Goal: Information Seeking & Learning: Learn about a topic

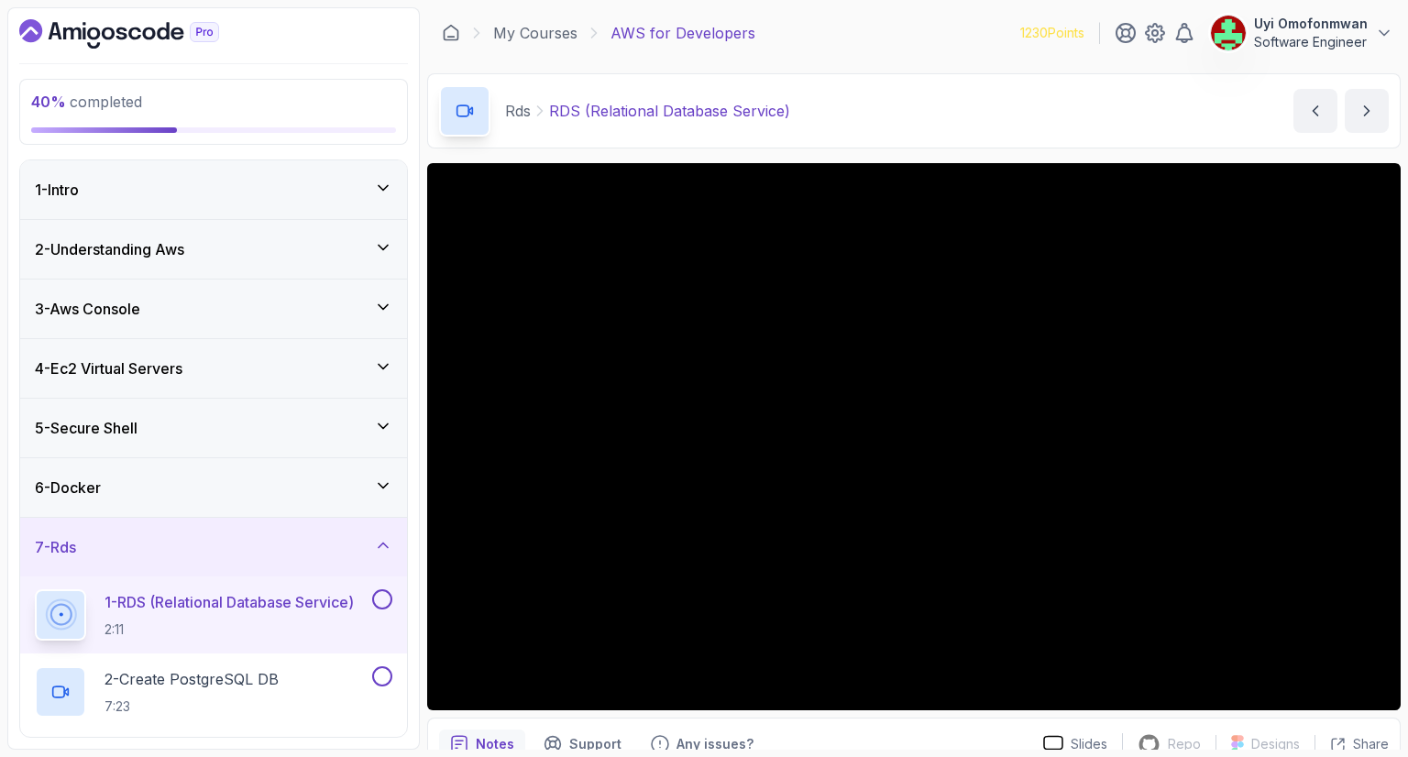
click at [114, 589] on div "1 - RDS (Relational Database Service) 2:11" at bounding box center [202, 614] width 334 height 51
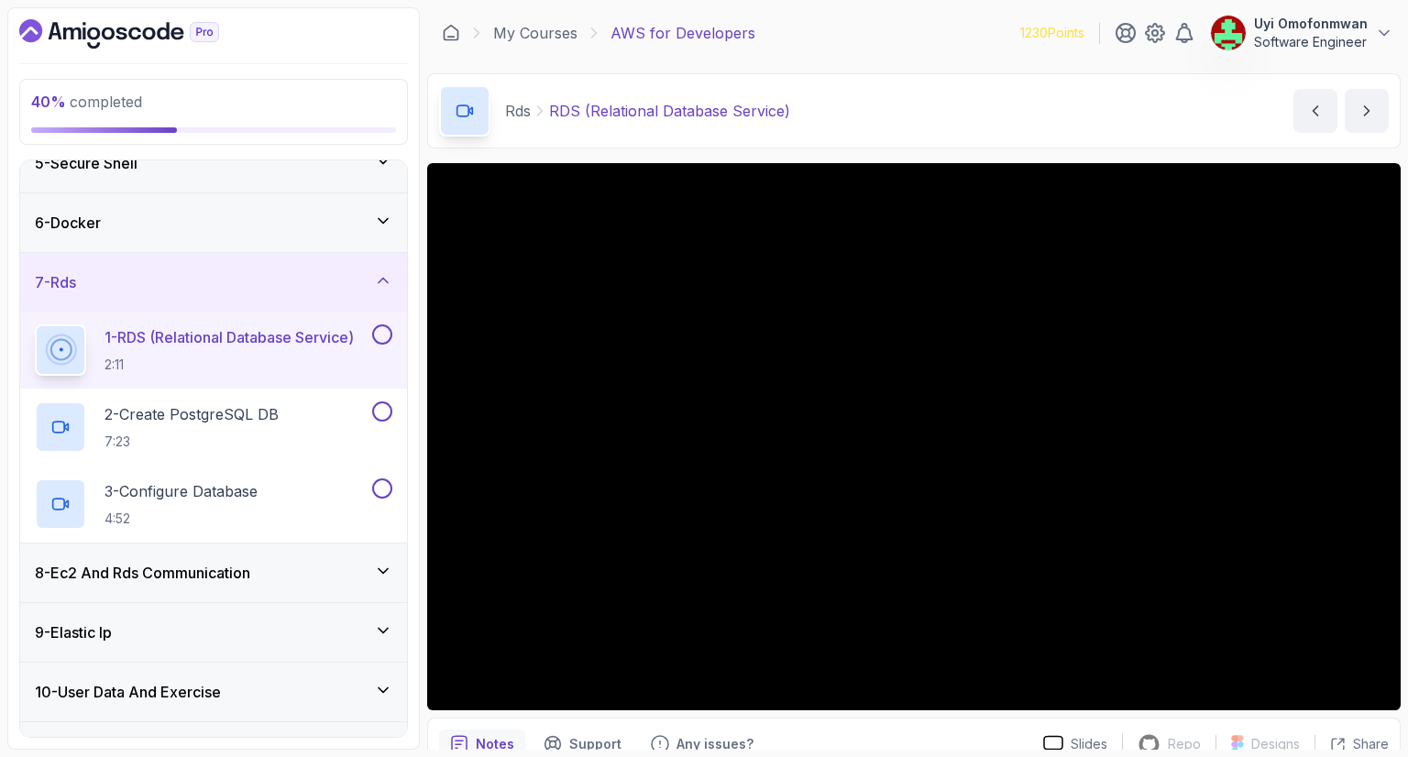
scroll to position [264, 0]
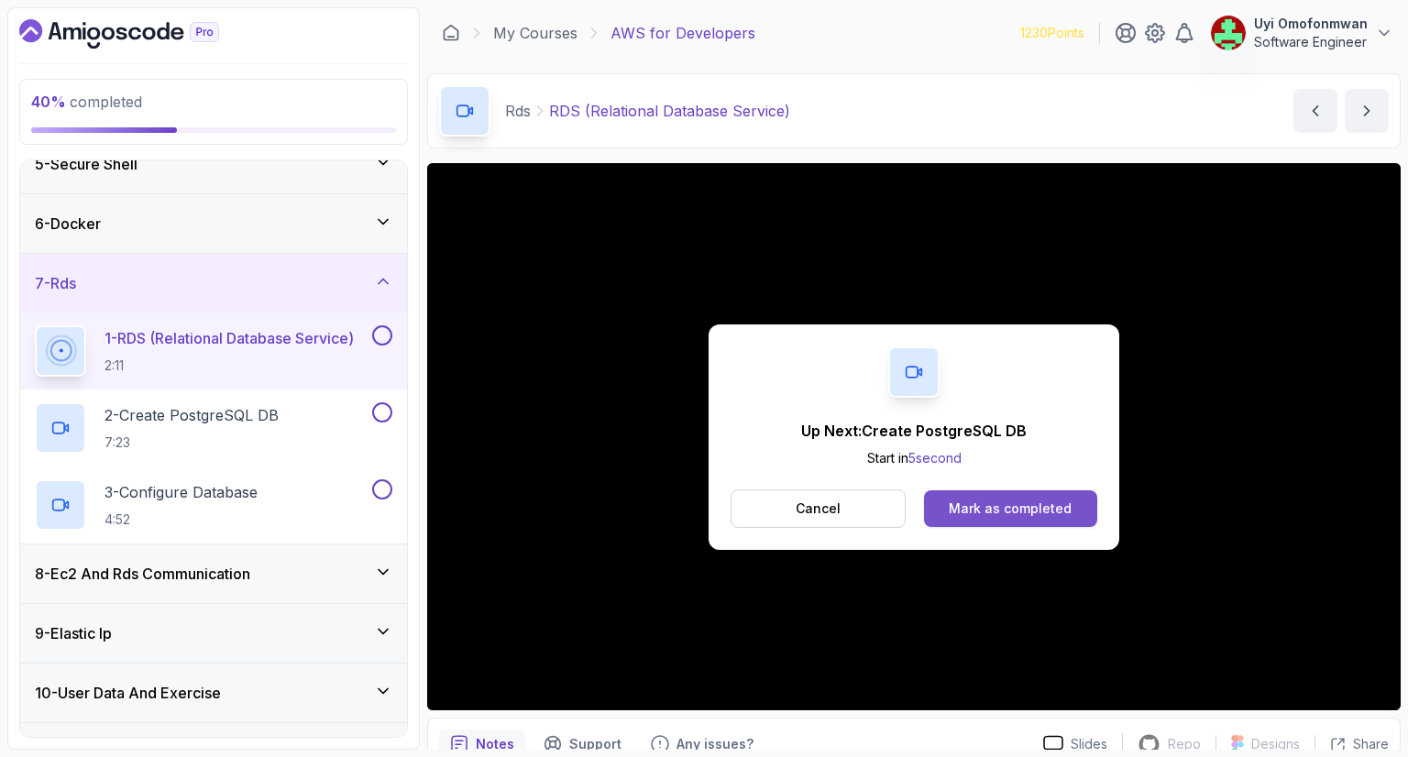
click at [1001, 496] on button "Mark as completed" at bounding box center [1010, 508] width 173 height 37
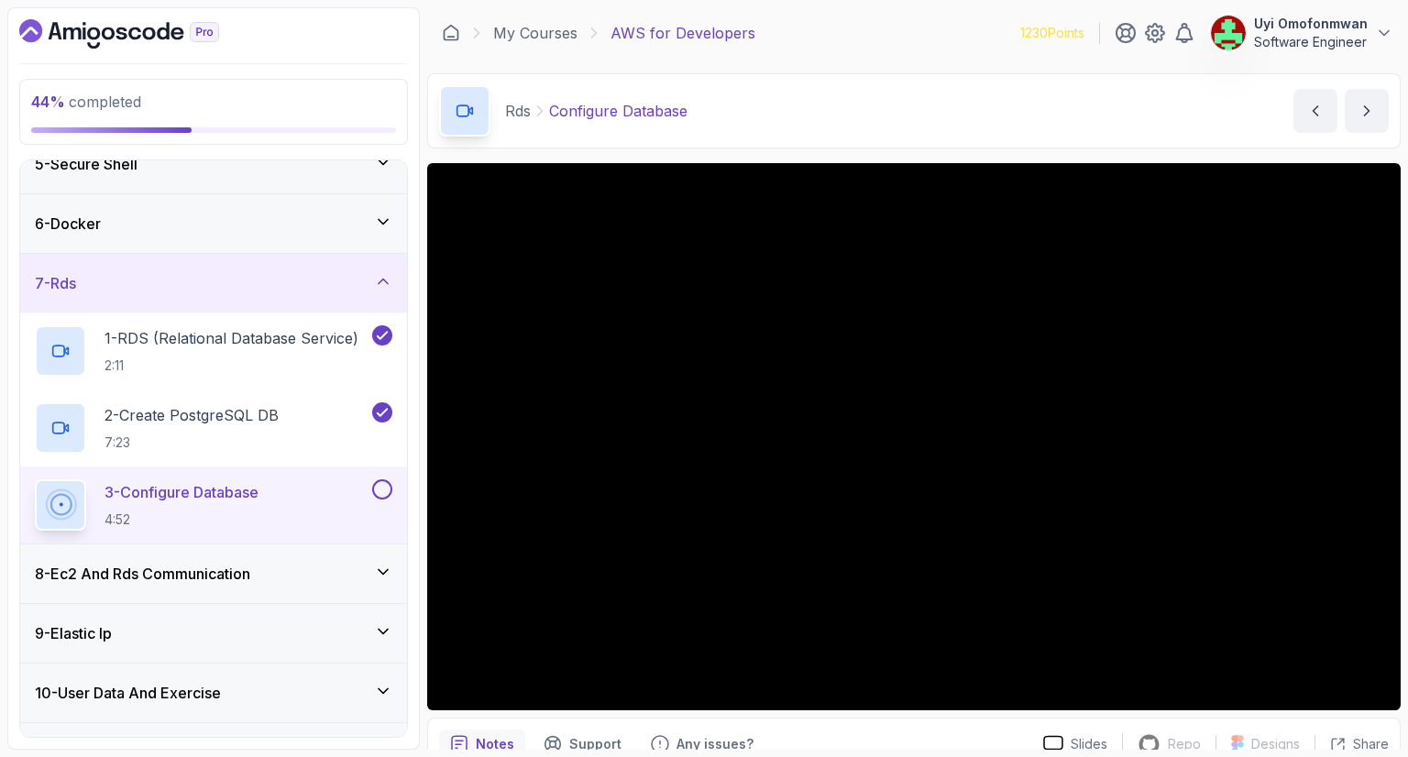
click at [293, 581] on div "8 - Ec2 And Rds Communication" at bounding box center [213, 574] width 357 height 22
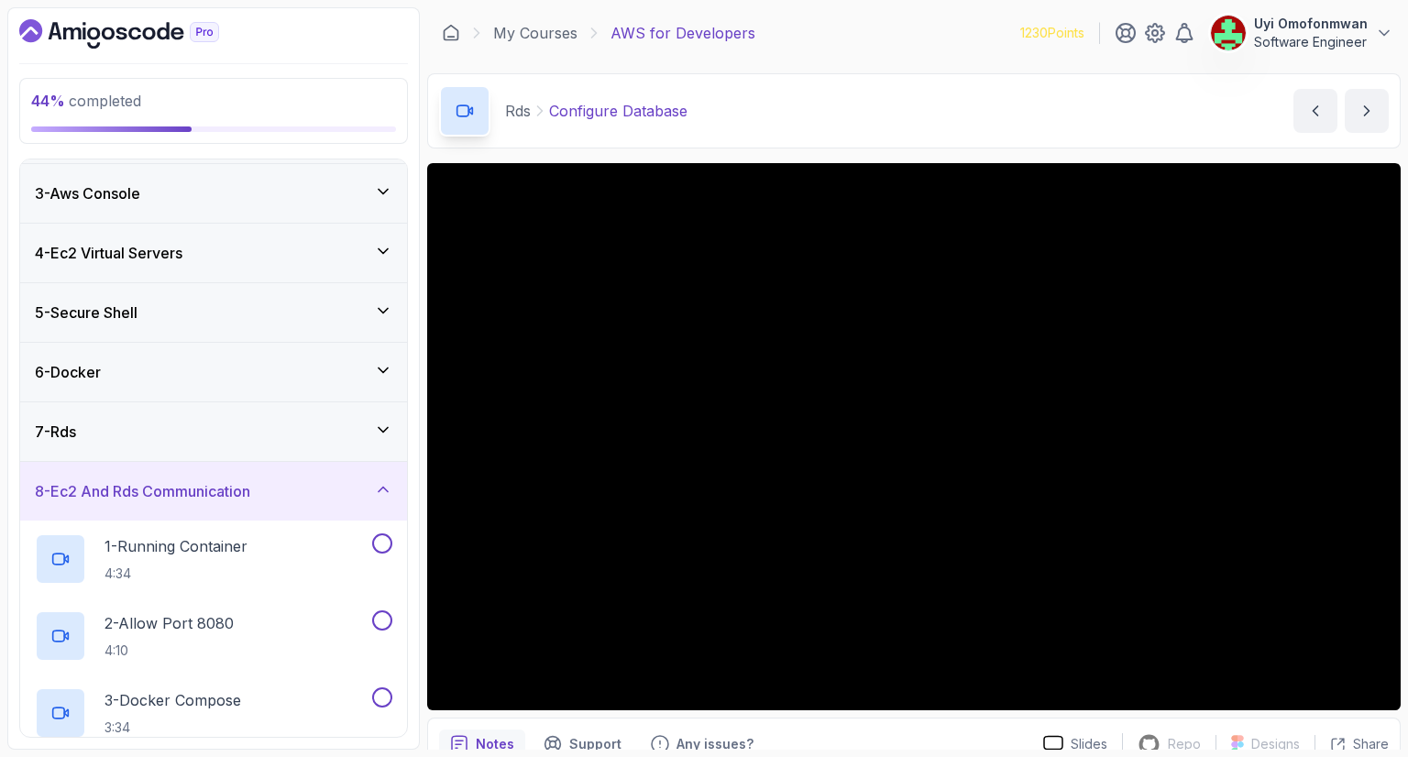
scroll to position [51, 0]
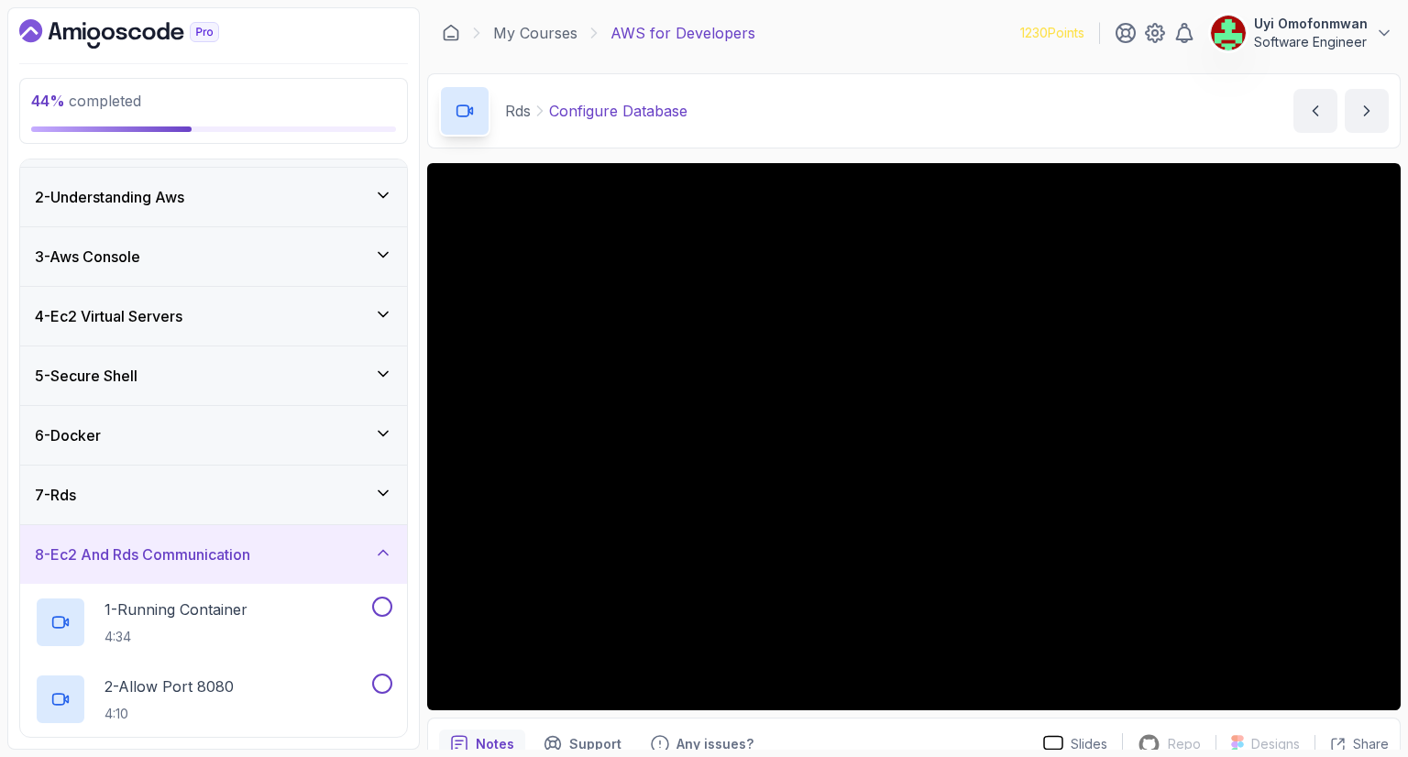
click at [214, 499] on div "7 - Rds" at bounding box center [213, 495] width 357 height 22
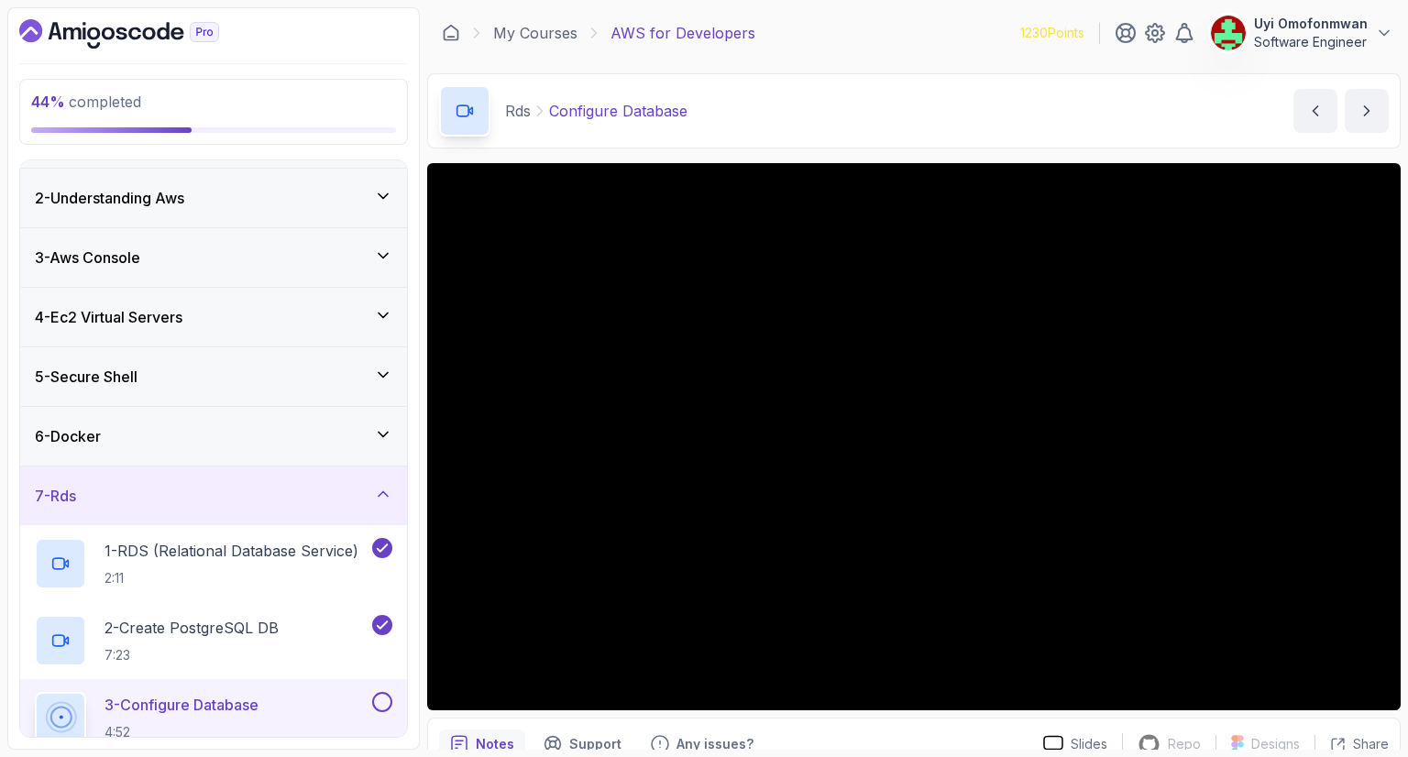
click at [191, 507] on div "7 - Rds" at bounding box center [213, 496] width 387 height 59
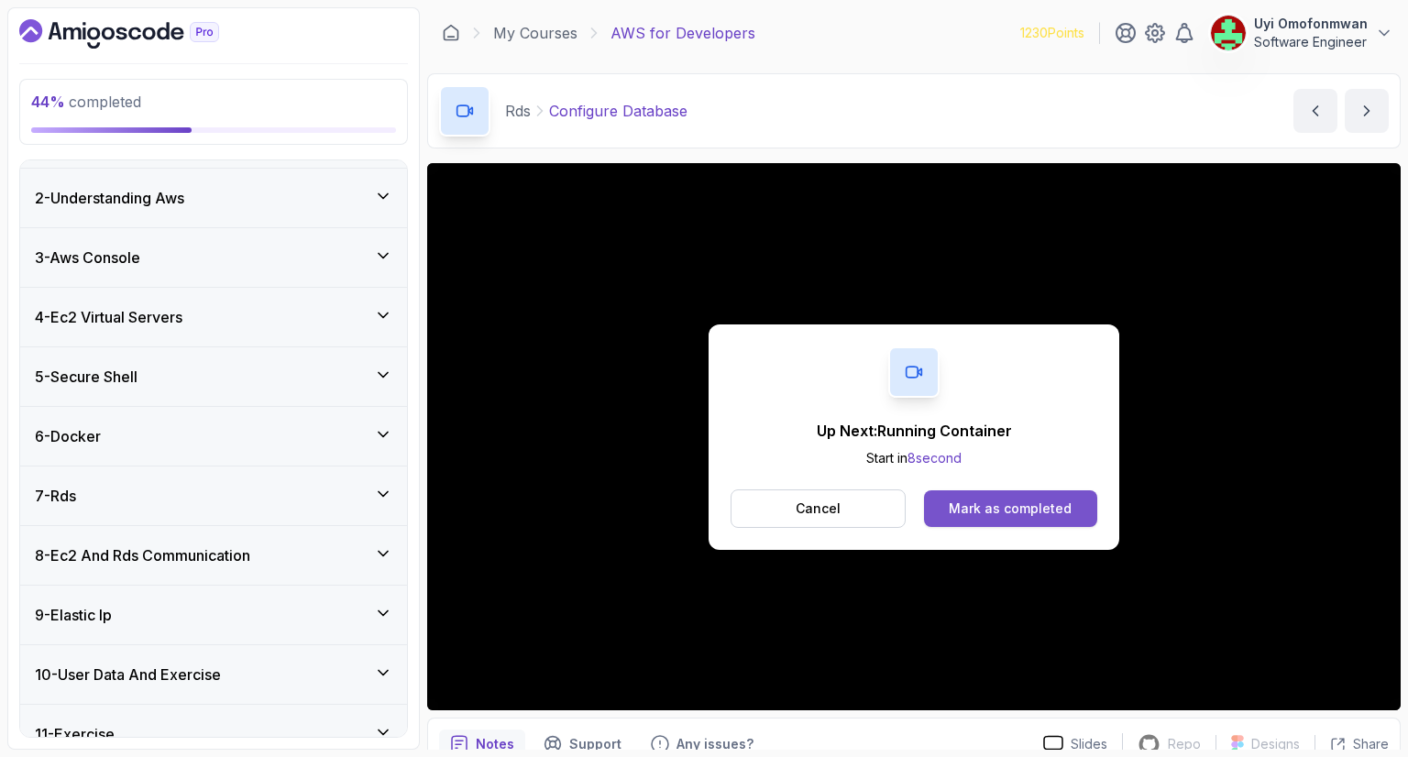
click at [1005, 518] on button "Mark as completed" at bounding box center [1010, 508] width 173 height 37
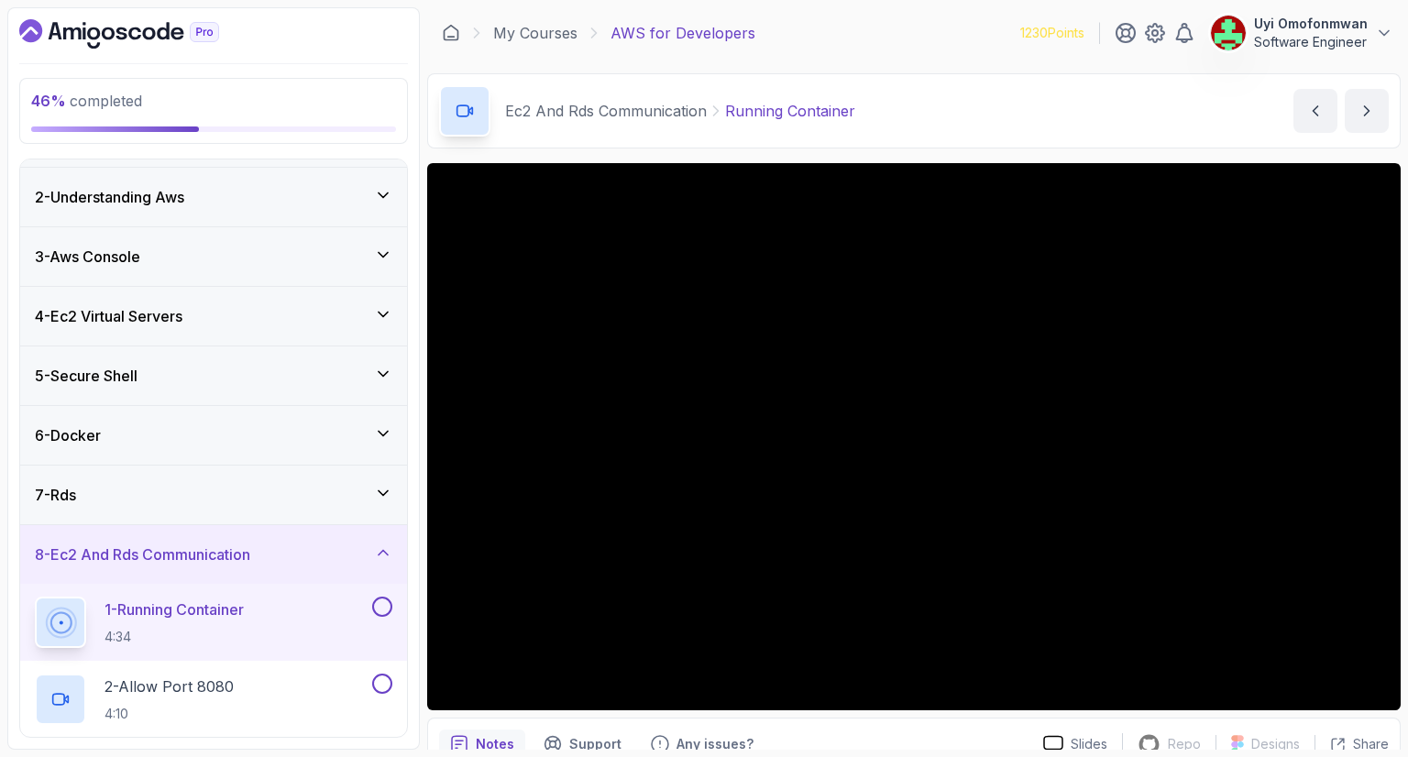
scroll to position [37, 0]
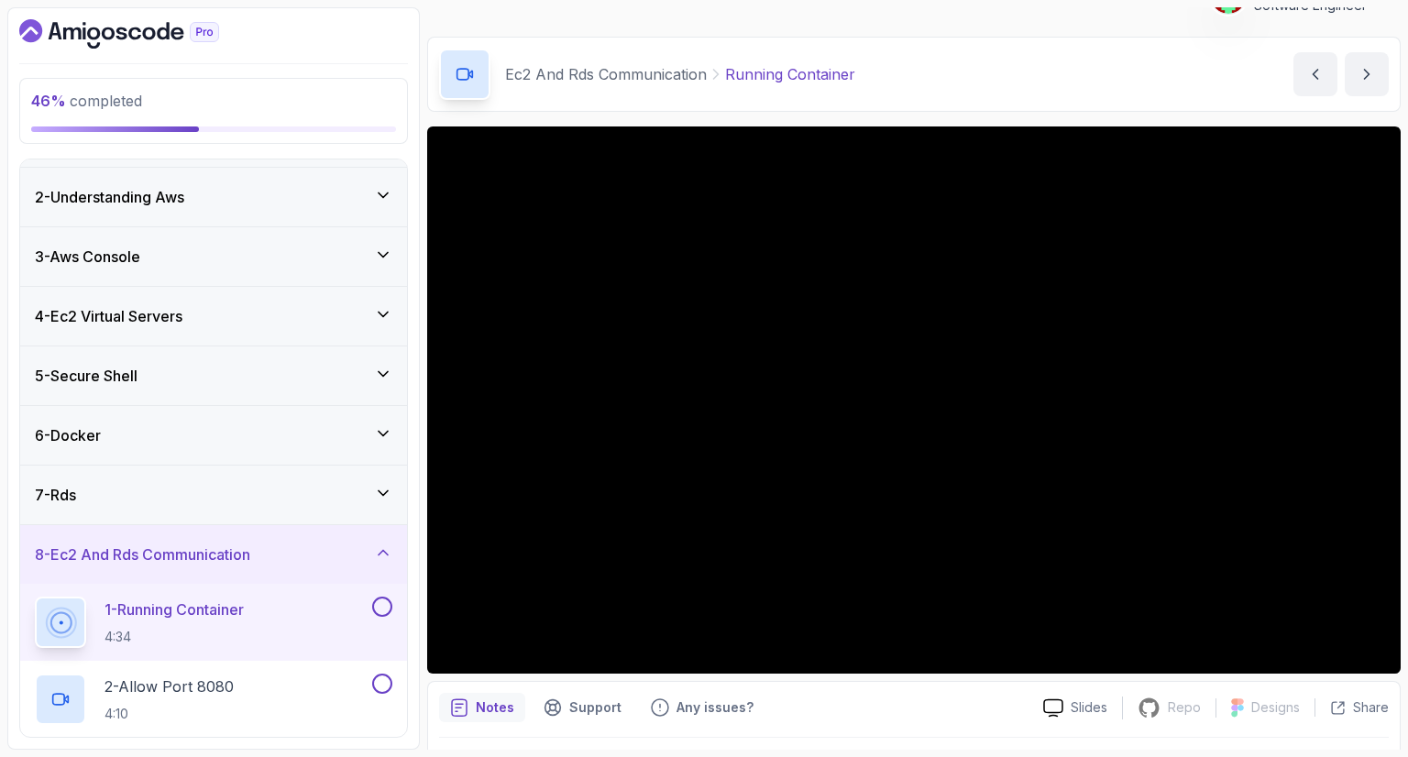
click at [136, 615] on p "1 - Running Container" at bounding box center [173, 609] width 139 height 22
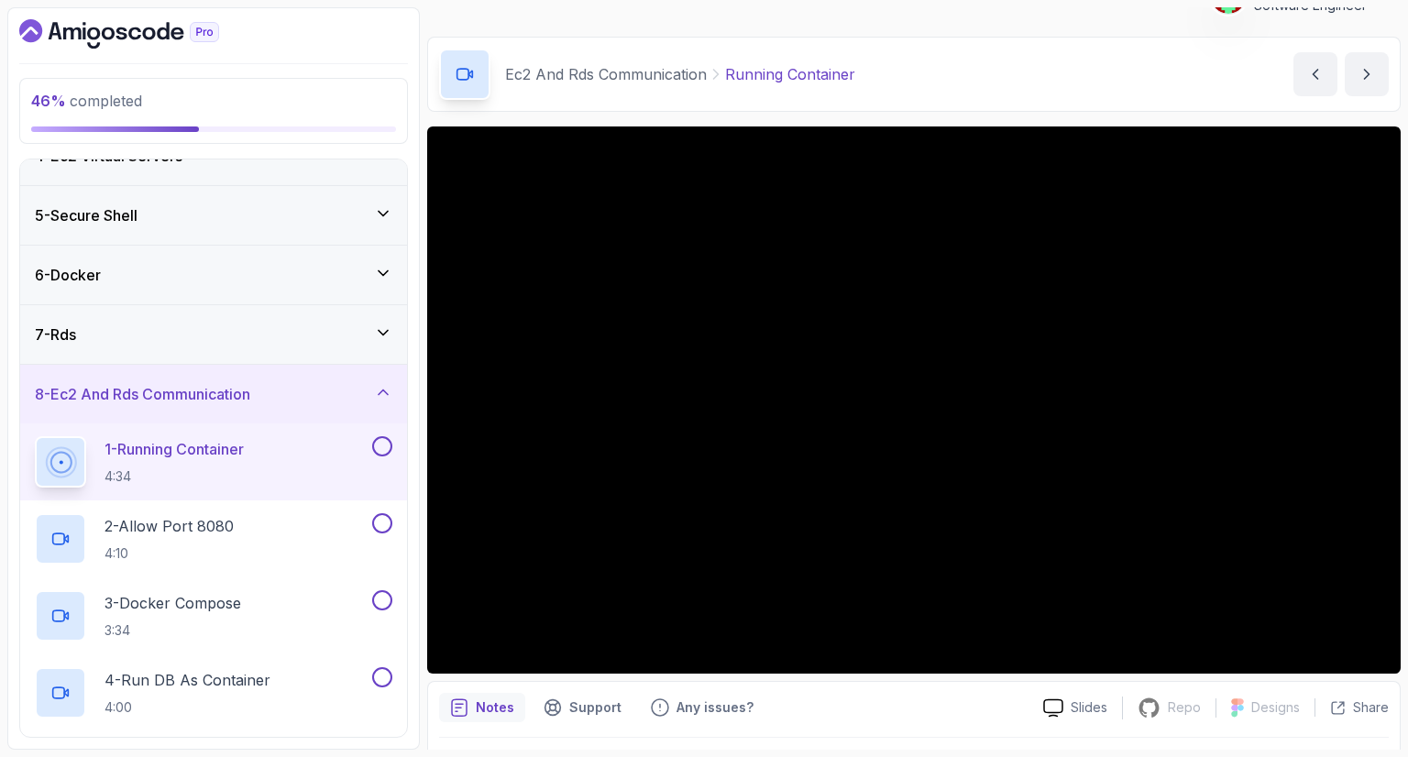
scroll to position [345, 0]
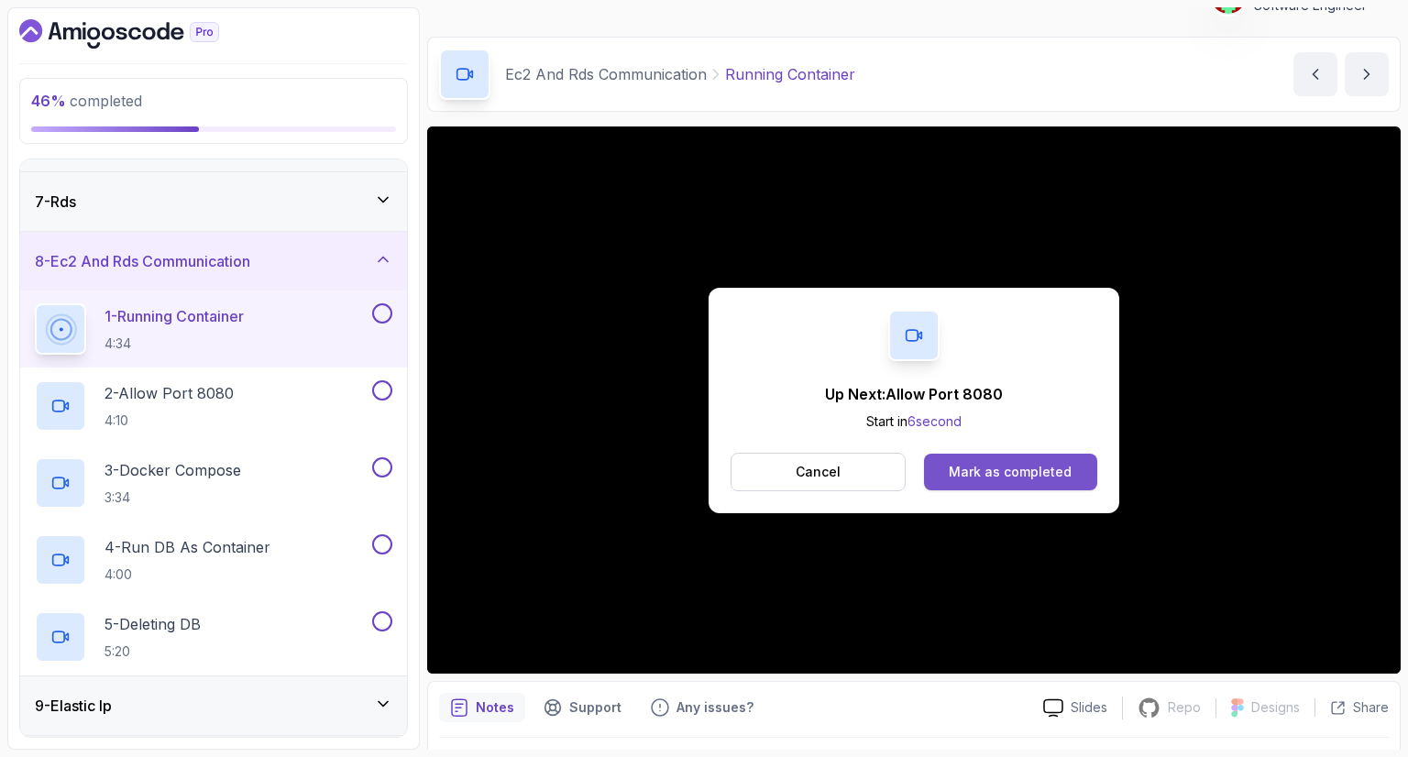
click at [1046, 474] on div "Mark as completed" at bounding box center [1010, 472] width 123 height 18
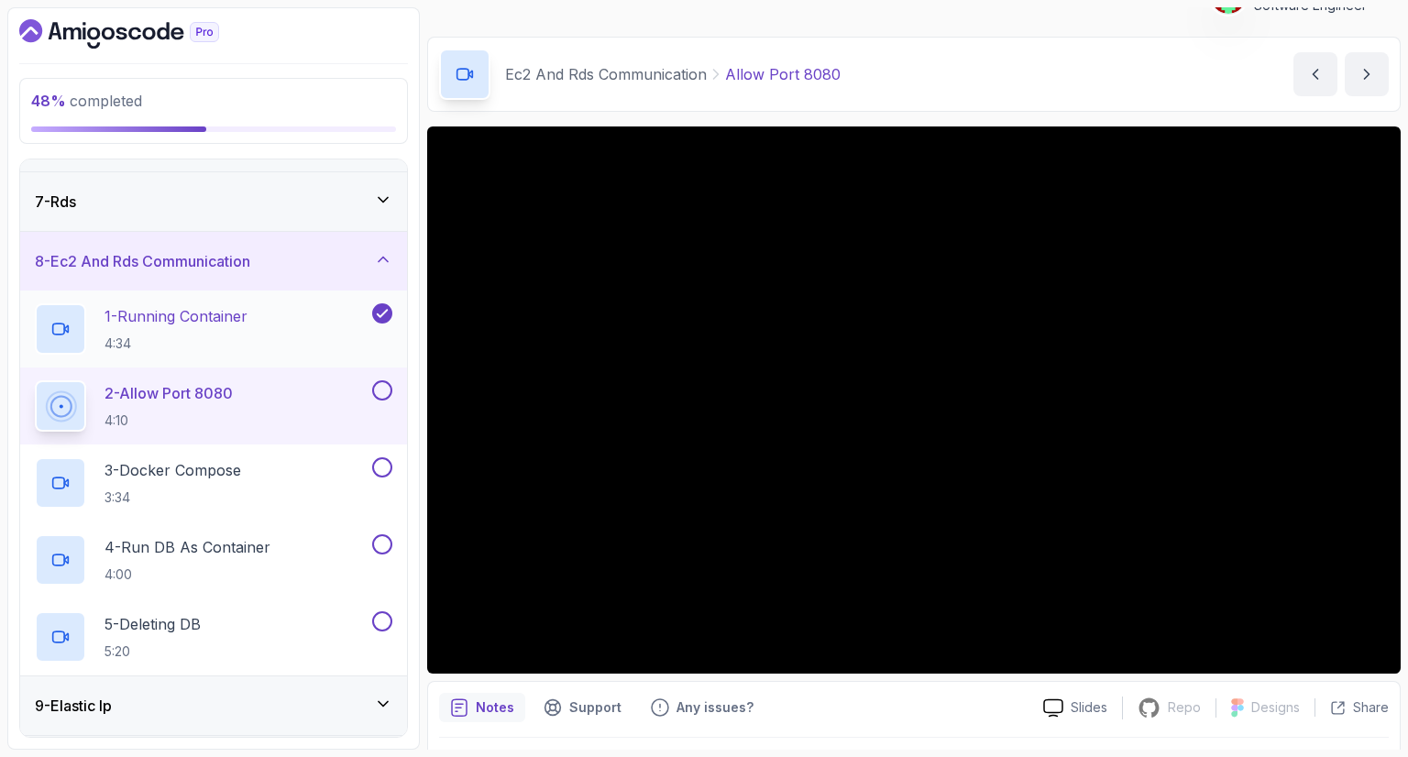
drag, startPoint x: 169, startPoint y: 331, endPoint x: 136, endPoint y: 324, distance: 33.8
click at [136, 324] on p "1 - Running Container" at bounding box center [175, 316] width 143 height 22
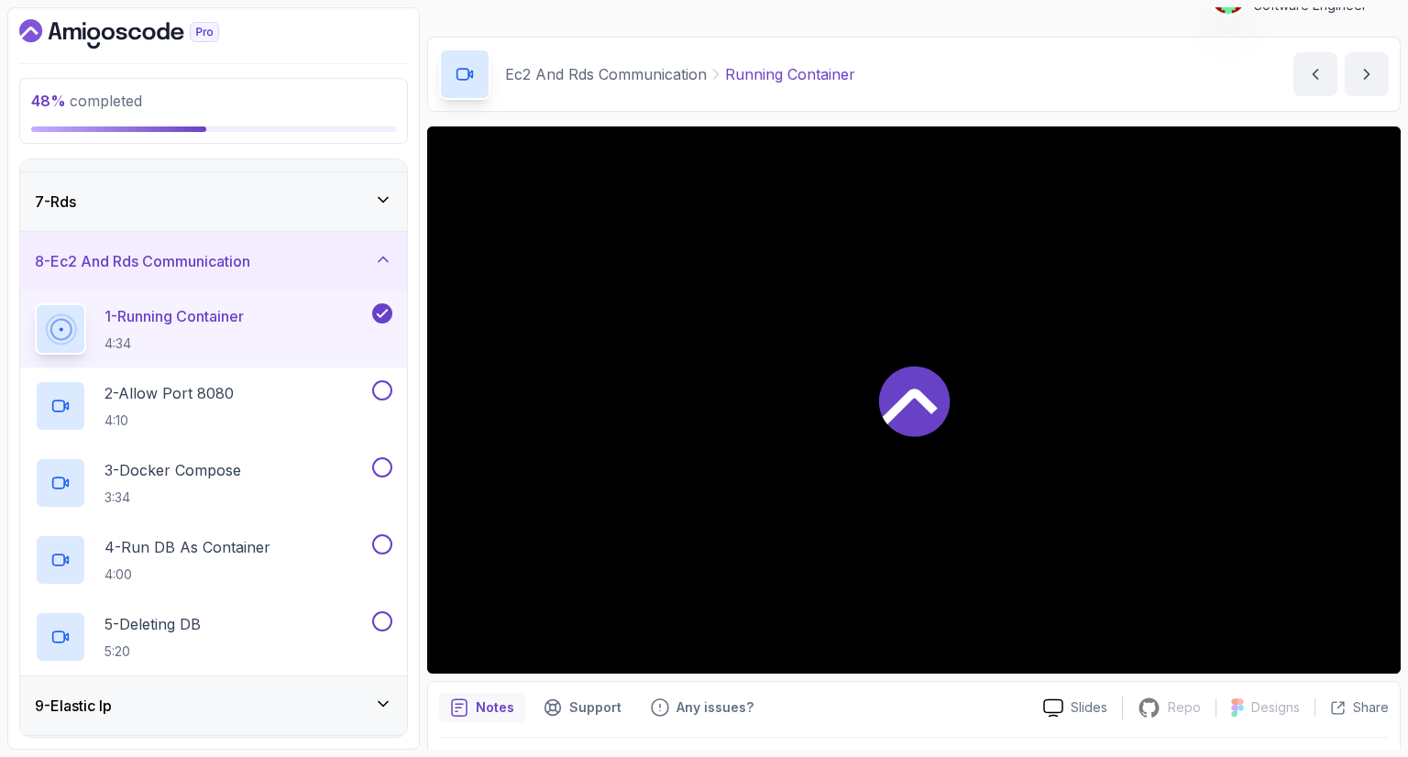
click at [136, 324] on p "1 - Running Container" at bounding box center [173, 316] width 139 height 22
click at [913, 93] on div "Ec2 And Rds Communication Running Container Running Container by [PERSON_NAME]" at bounding box center [913, 74] width 973 height 75
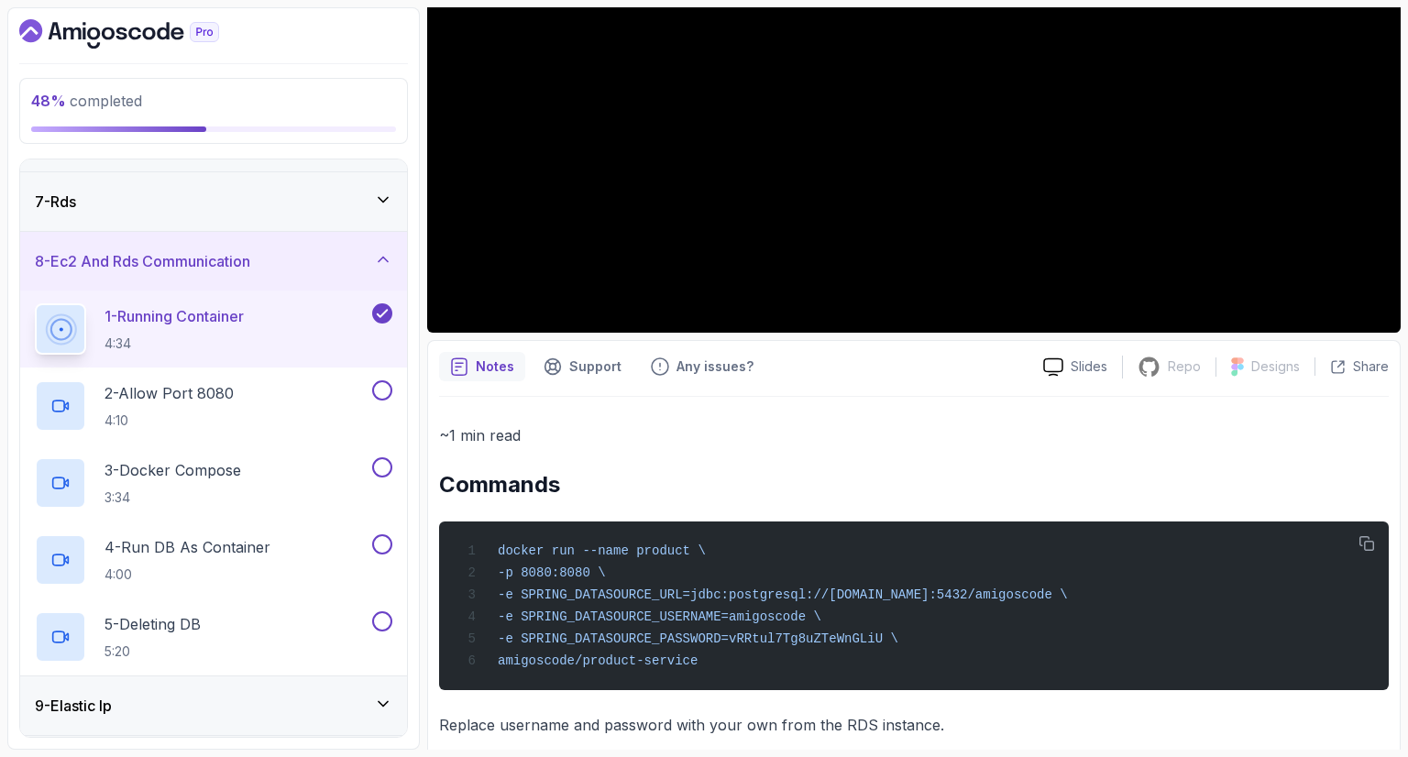
scroll to position [403, 0]
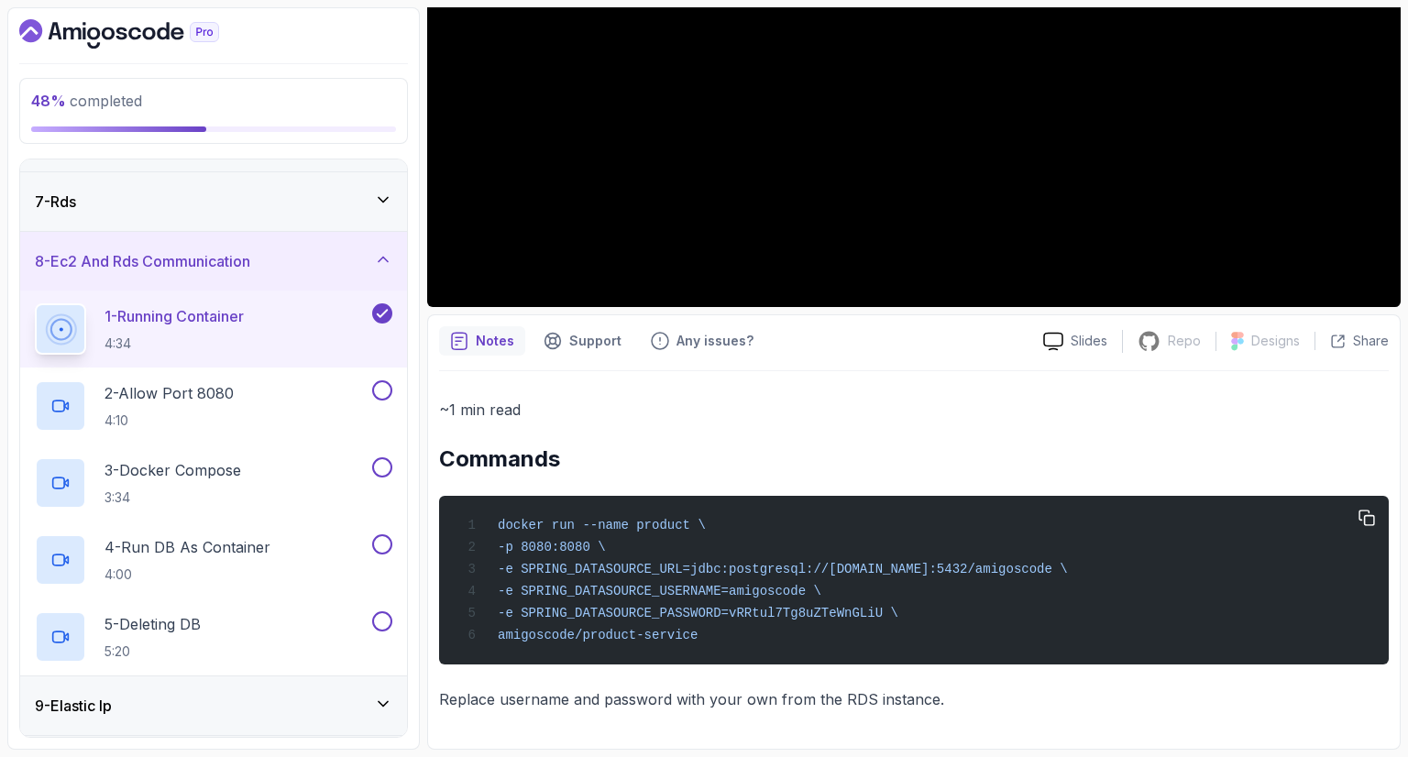
drag, startPoint x: 715, startPoint y: 631, endPoint x: 496, endPoint y: 523, distance: 244.3
click at [496, 523] on div "docker run --name product \ -p 8080:8080 \ -e SPRING_DATASOURCE_URL=jdbc:postgr…" at bounding box center [914, 580] width 920 height 147
copy code "docker run --name product \ -p 8080:8080 \ -e SPRING_DATASOURCE_URL=jdbc:postgr…"
click at [231, 390] on p "2 - Allow Port 8080" at bounding box center [168, 393] width 129 height 22
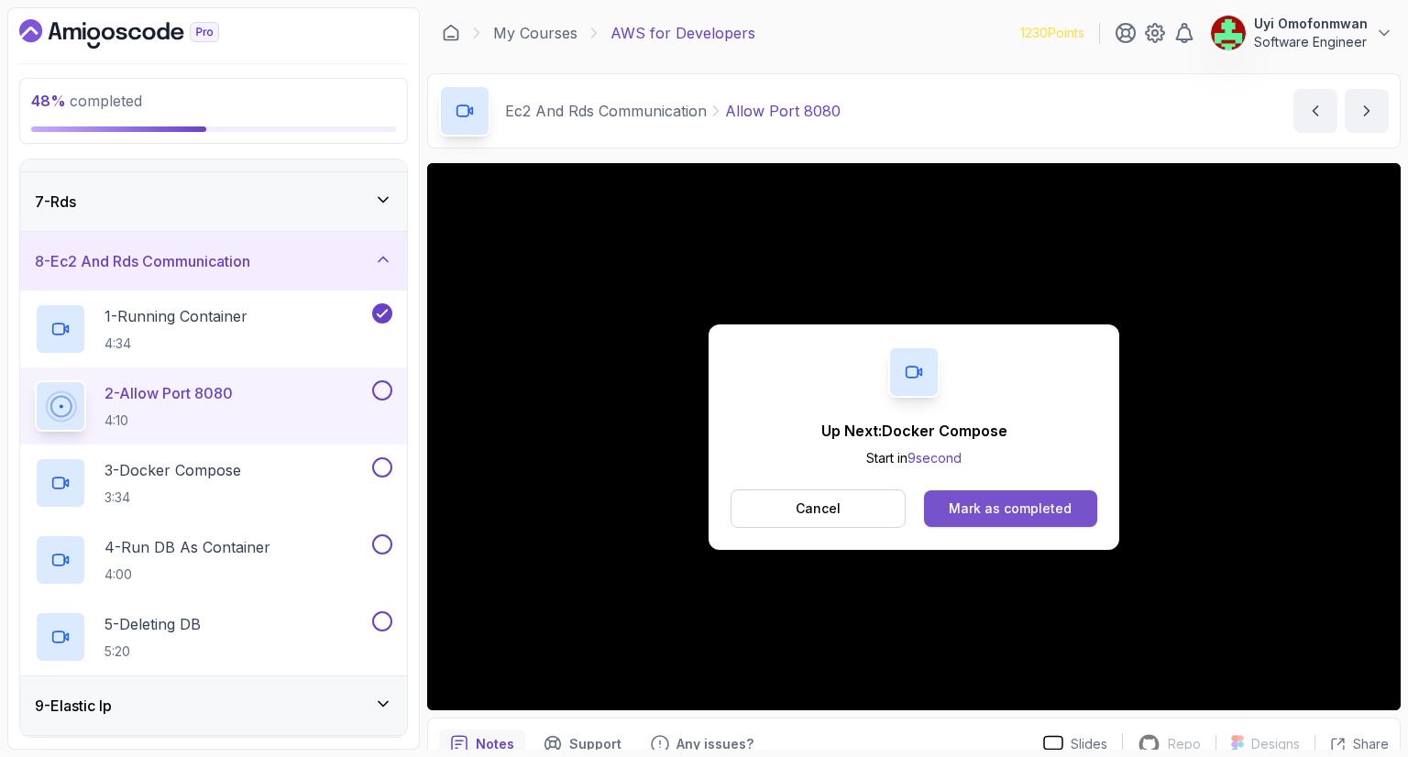
click at [988, 498] on button "Mark as completed" at bounding box center [1010, 508] width 173 height 37
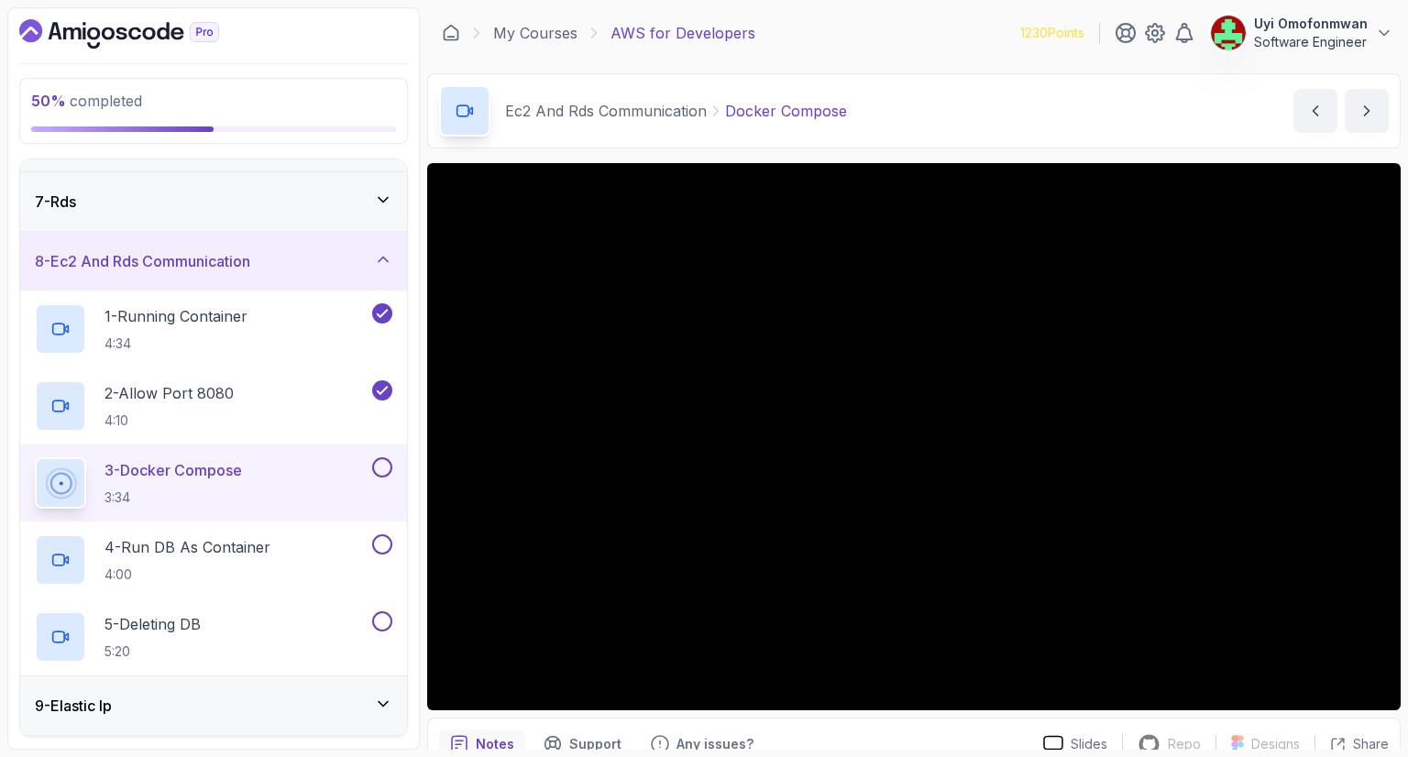
click at [980, 109] on div "Ec2 And Rds Communication Docker Compose Docker Compose by [PERSON_NAME]" at bounding box center [913, 110] width 973 height 75
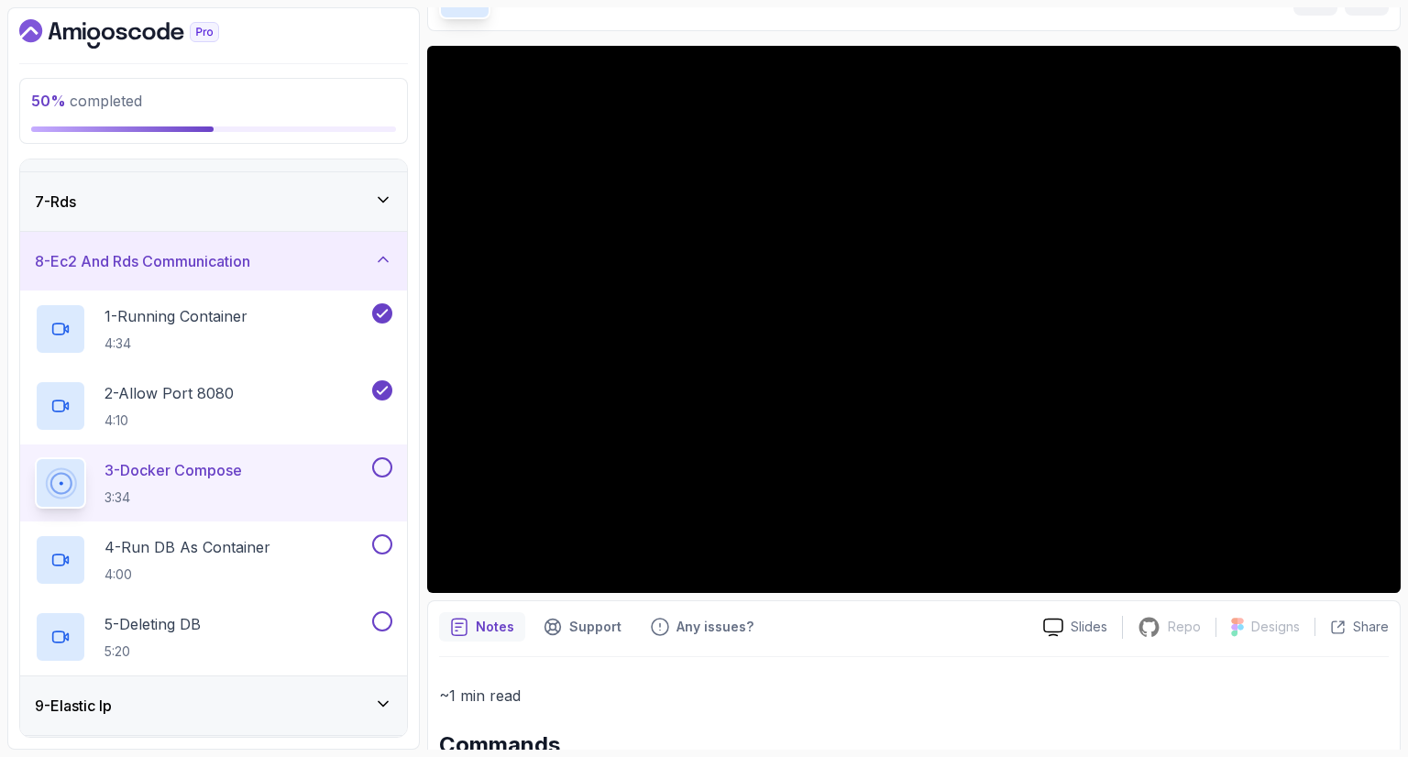
scroll to position [22, 0]
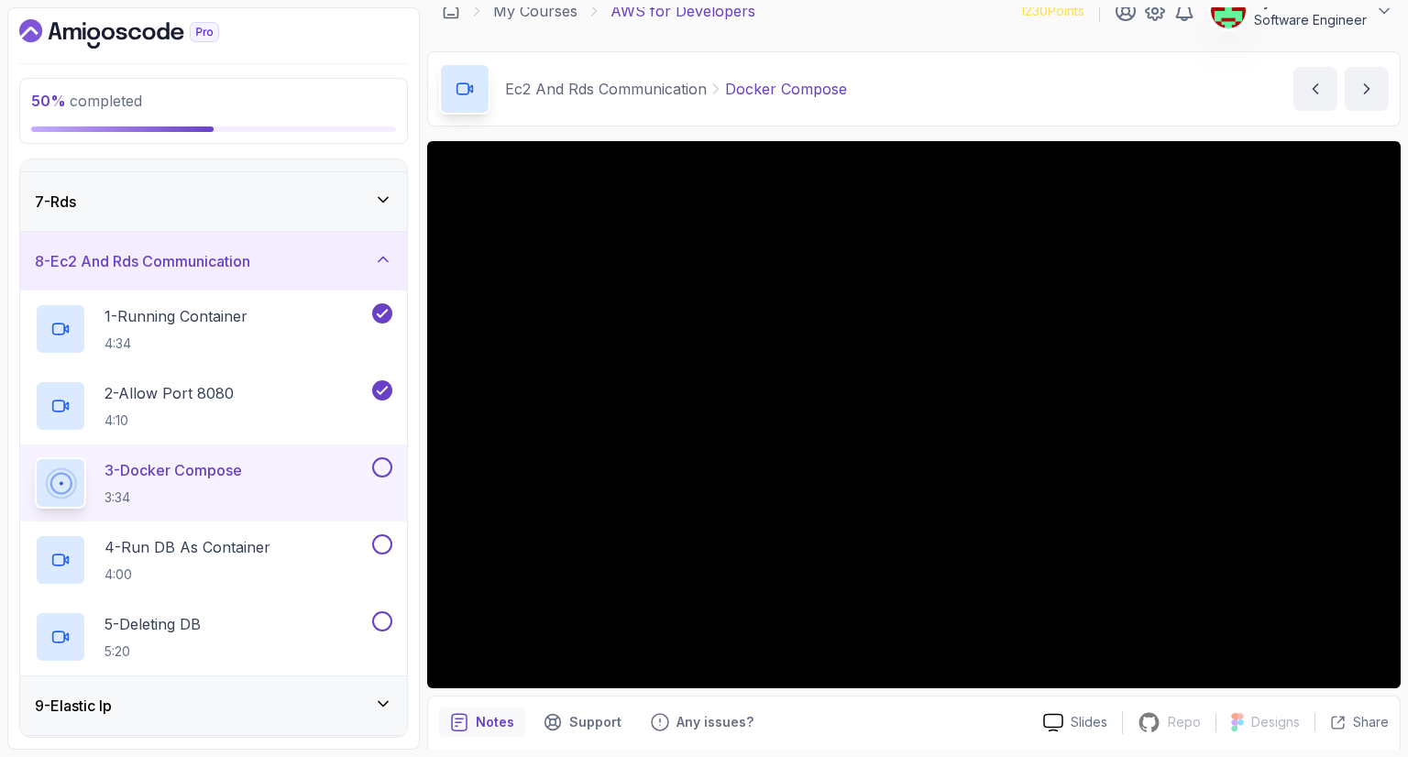
click at [1032, 96] on div "Ec2 And Rds Communication Docker Compose Docker Compose by [PERSON_NAME]" at bounding box center [913, 88] width 973 height 75
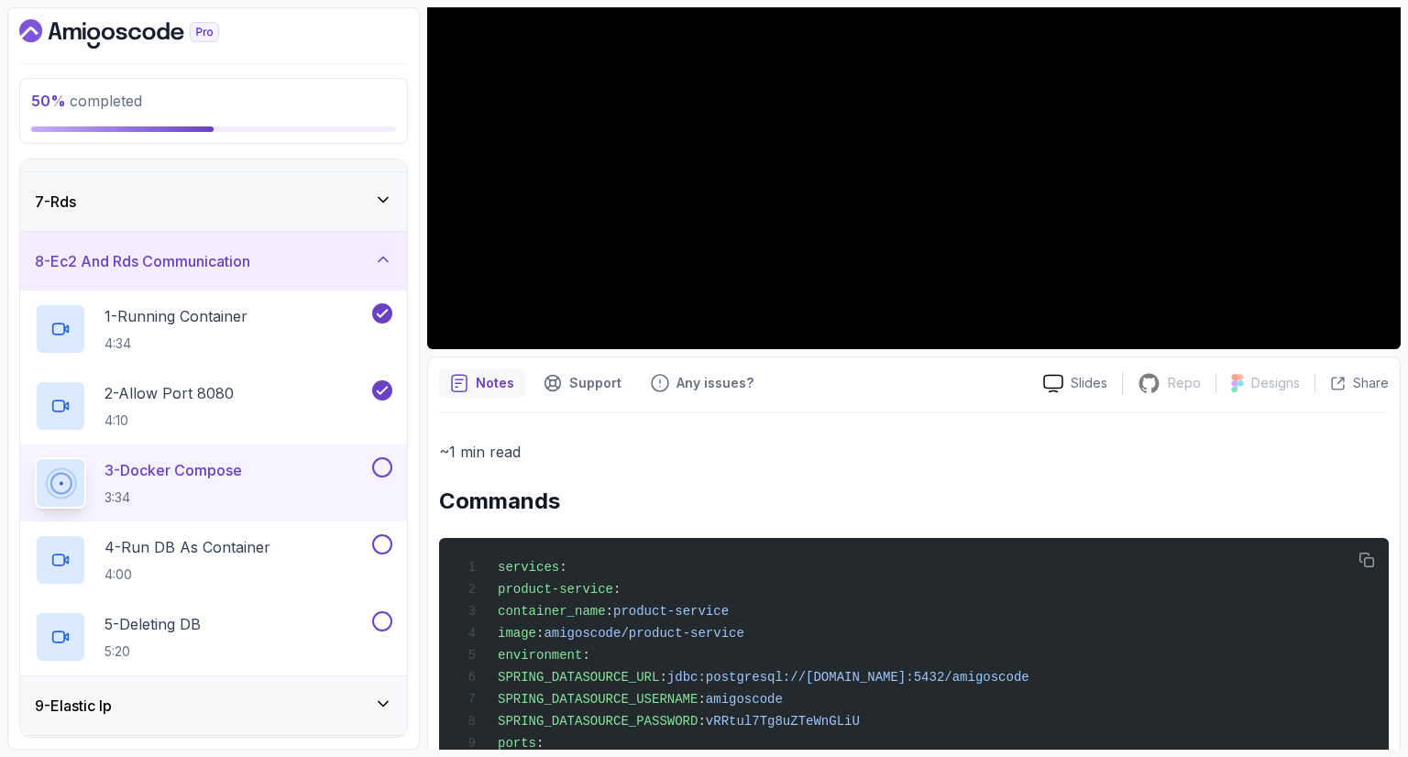
scroll to position [499, 0]
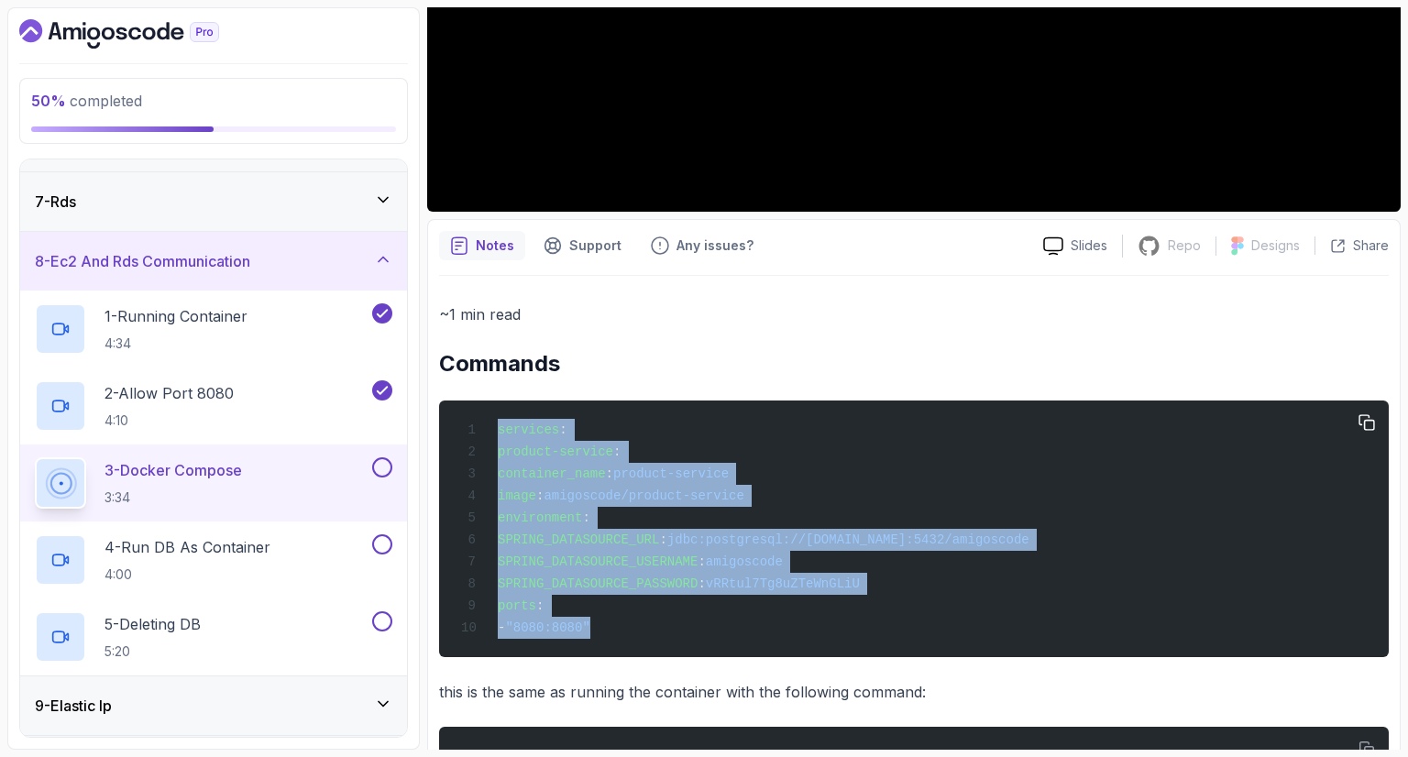
drag, startPoint x: 653, startPoint y: 623, endPoint x: 488, endPoint y: 431, distance: 254.1
click at [488, 431] on div "services : product-service : container_name : product-service image : amigoscod…" at bounding box center [914, 529] width 920 height 235
copy code "services : product-service : container_name : product-service image : amigoscod…"
click at [378, 254] on icon at bounding box center [383, 259] width 18 height 18
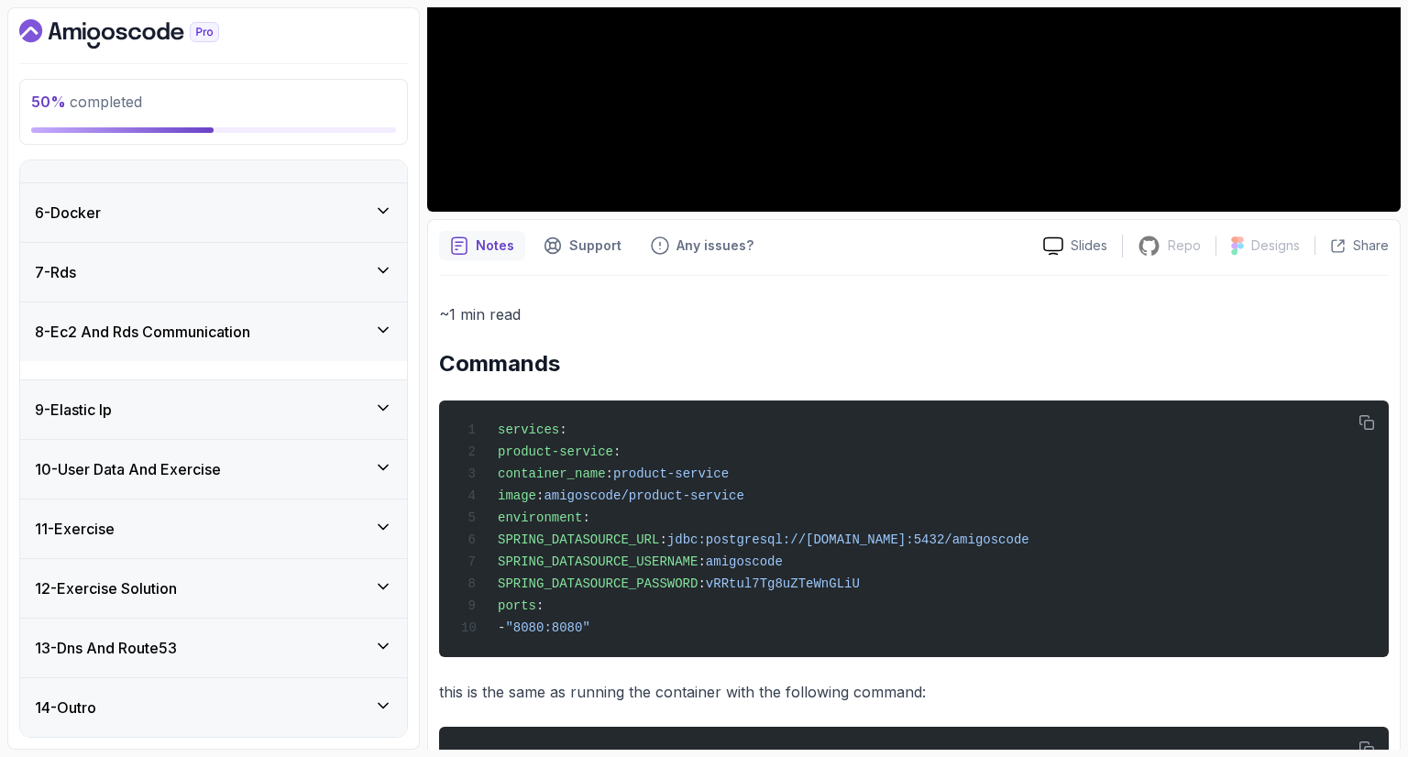
scroll to position [253, 0]
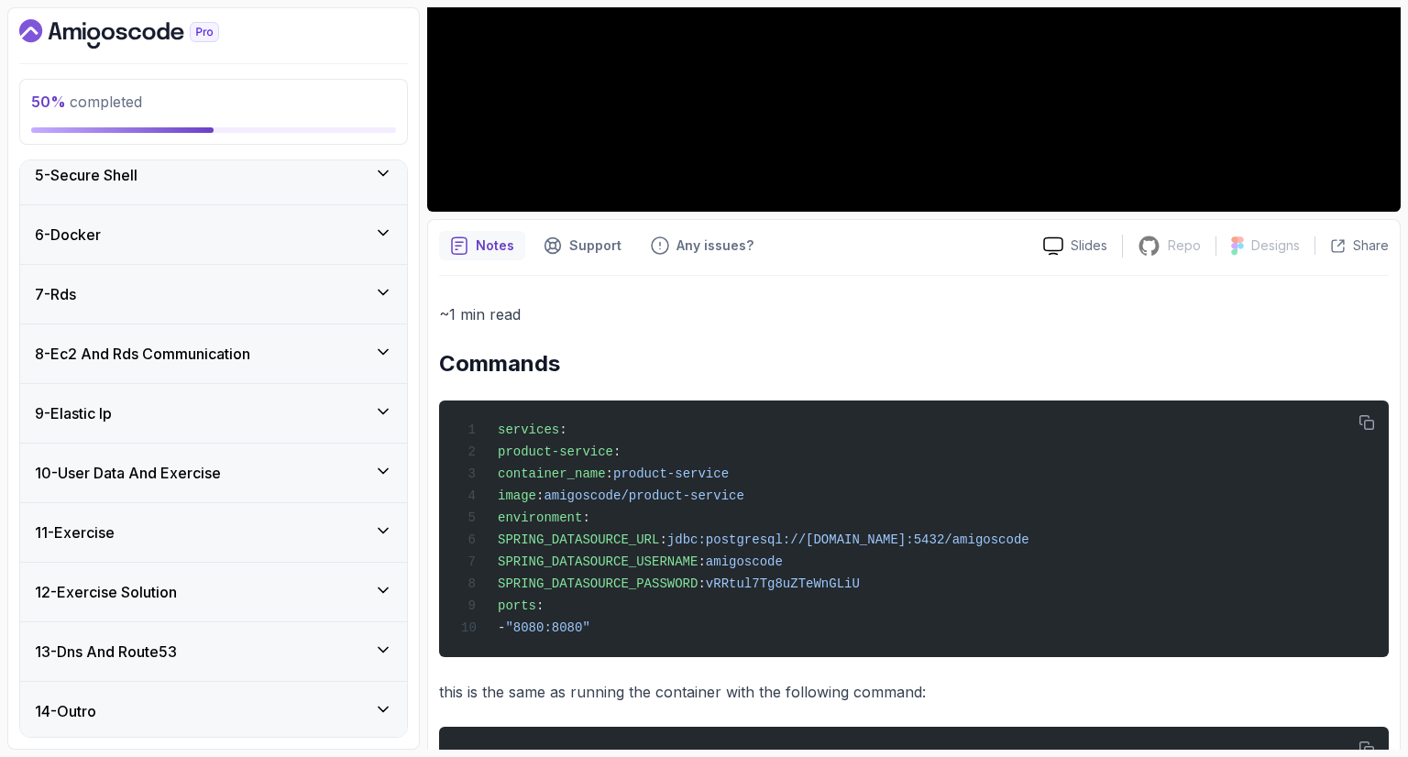
click at [344, 404] on div "9 - Elastic Ip" at bounding box center [213, 413] width 357 height 22
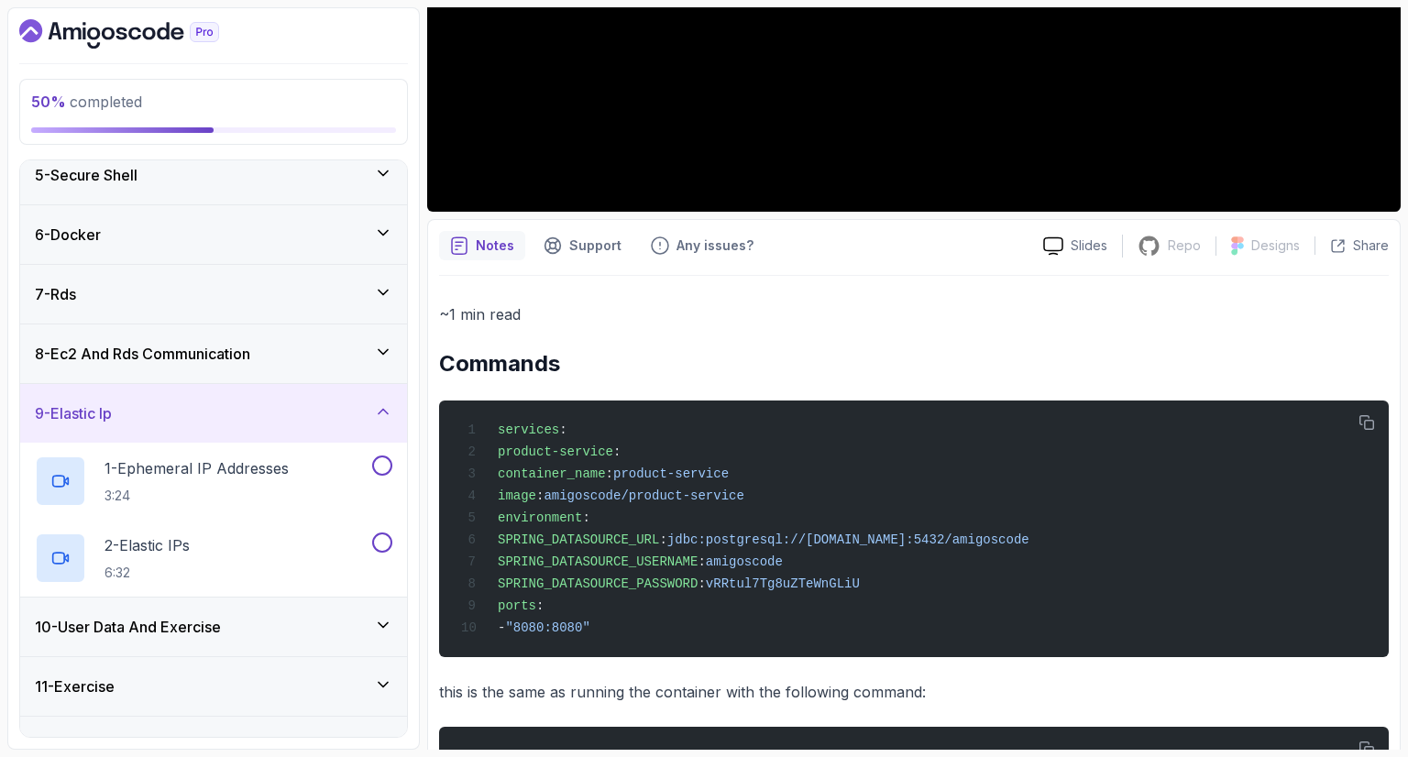
click at [344, 404] on div "9 - Elastic Ip" at bounding box center [213, 413] width 357 height 22
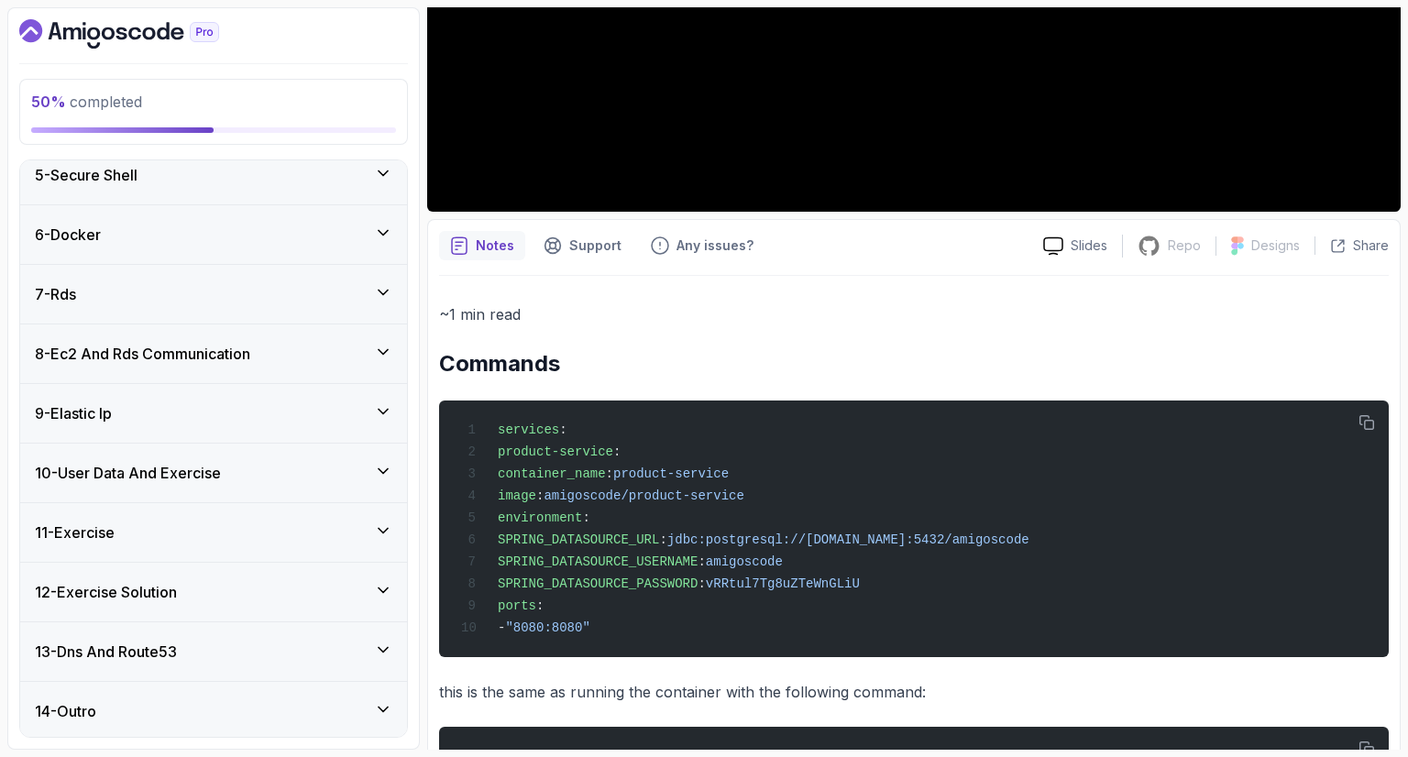
click at [1191, 372] on h2 "Commands" at bounding box center [914, 363] width 950 height 29
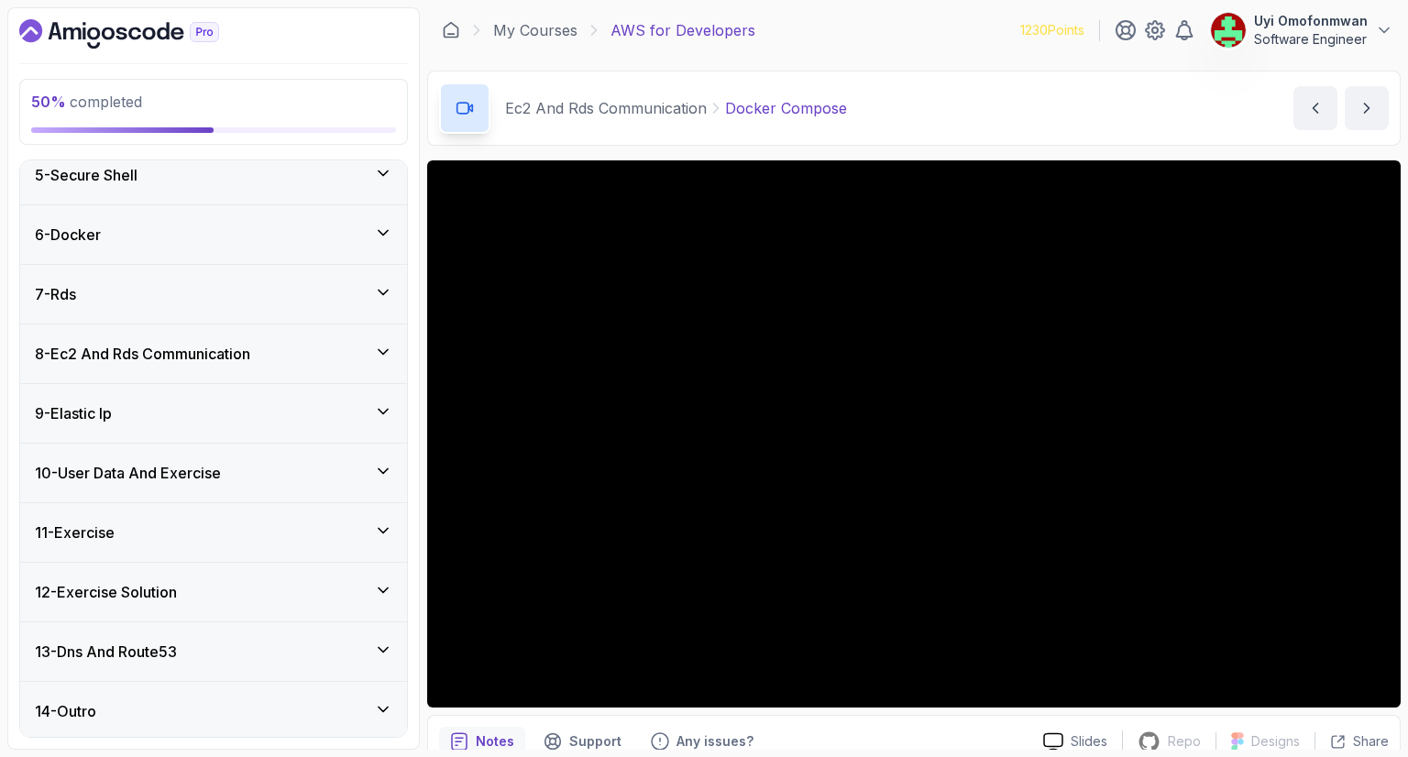
scroll to position [0, 0]
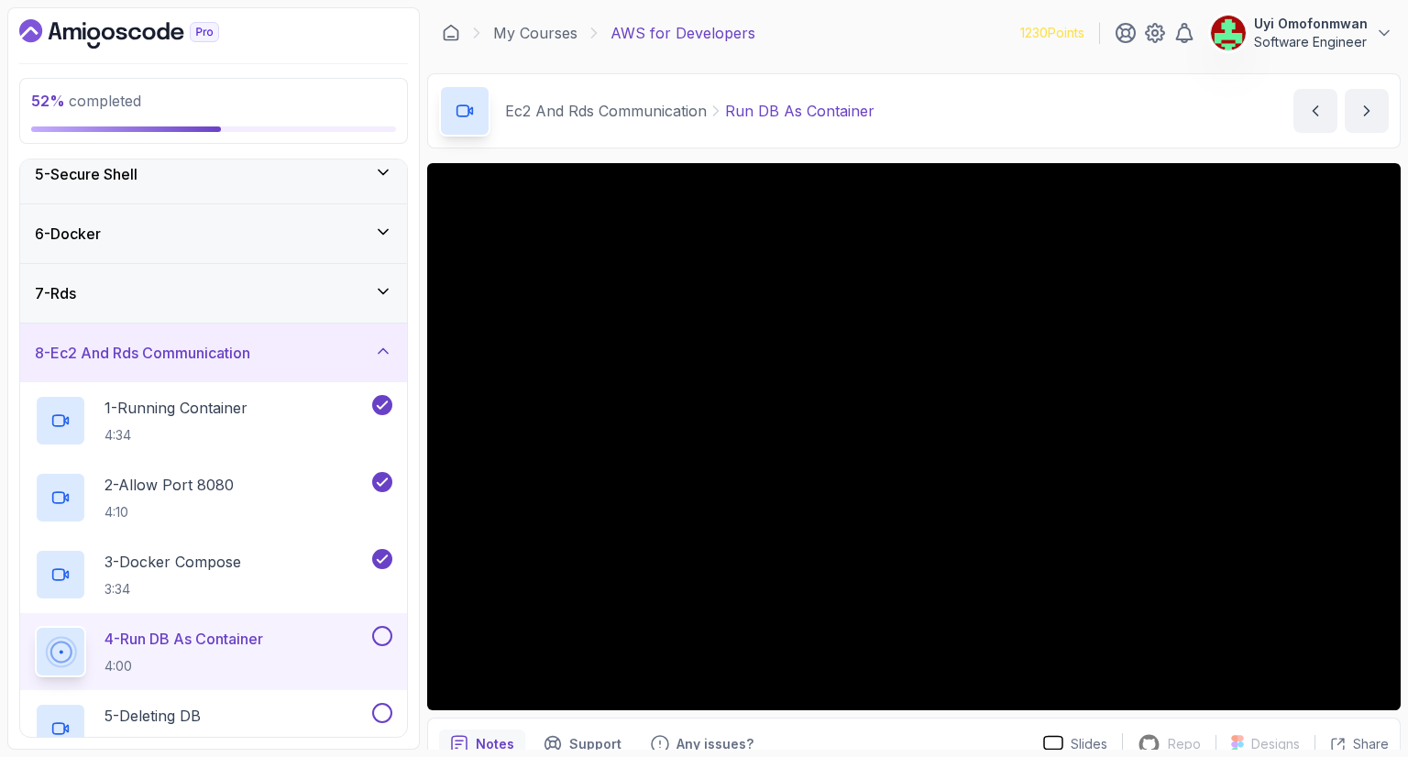
click at [1114, 106] on div "Ec2 And Rds Communication Run DB As Container Run DB As Container by [PERSON_NA…" at bounding box center [913, 110] width 973 height 75
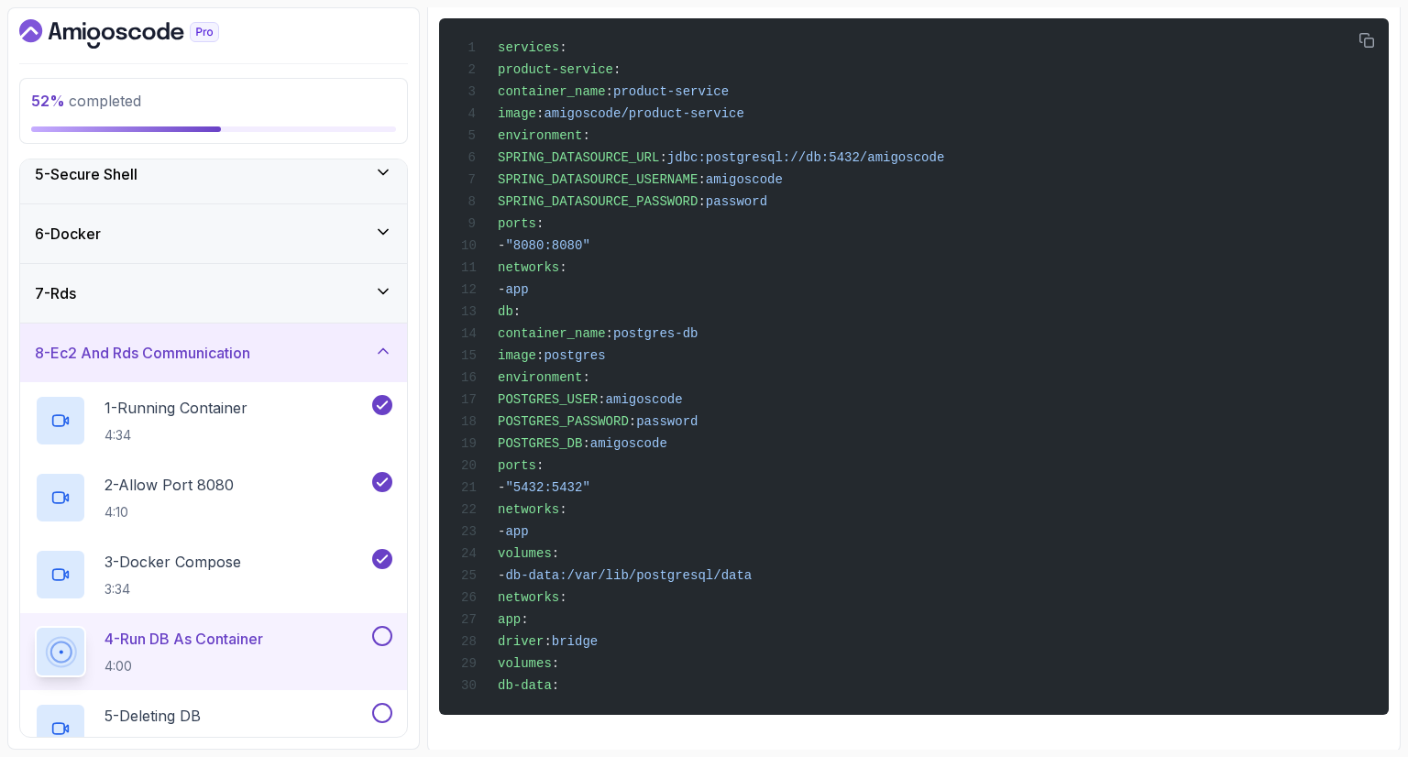
scroll to position [884, 0]
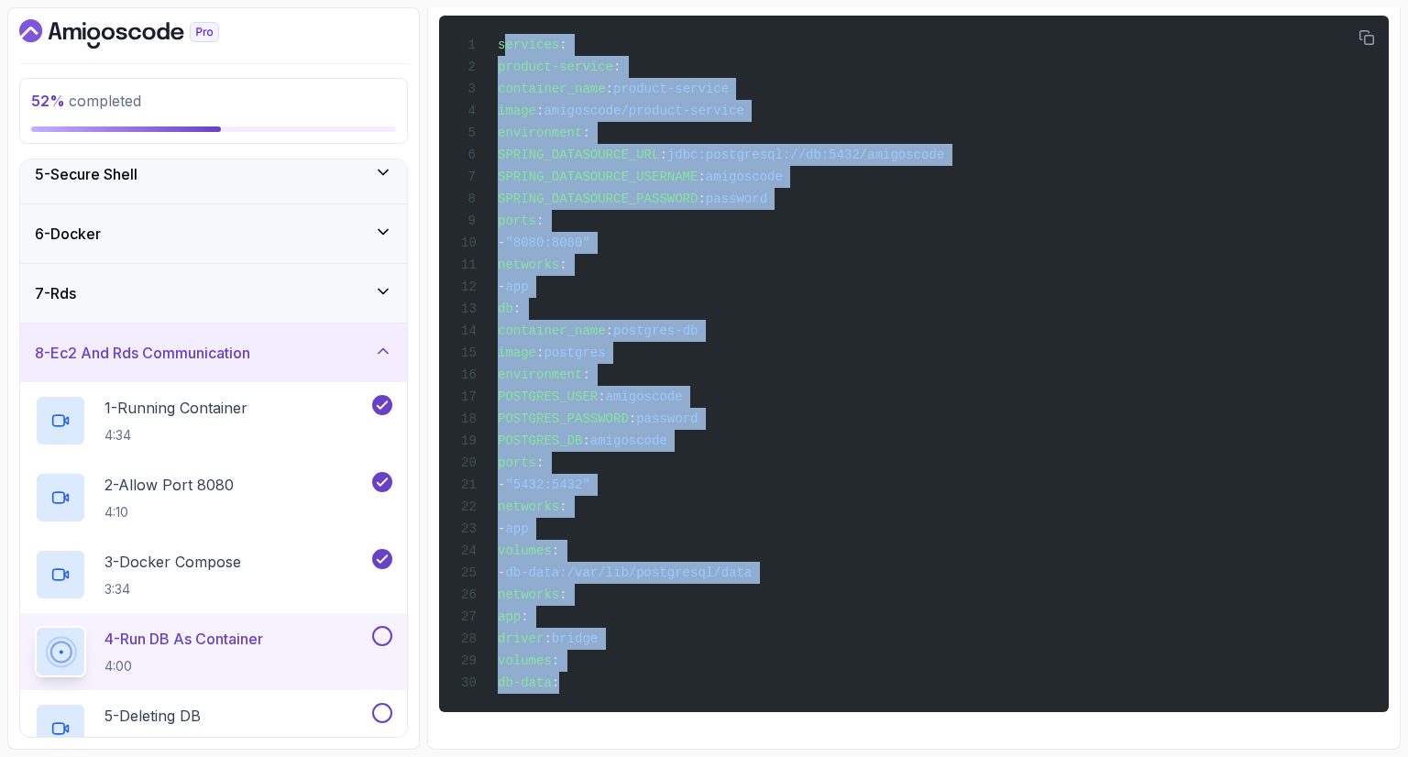
drag, startPoint x: 502, startPoint y: 46, endPoint x: 651, endPoint y: 718, distance: 688.0
click at [651, 718] on div "~1 min read Commands services : product-service : container_name : product-serv…" at bounding box center [914, 314] width 950 height 847
copy code "ervices : product-service : container_name : product-service image : amigoscode…"
click at [1400, 280] on section "52 % completed 1 - Intro 2 - Understanding Aws 3 - Aws Console 4 - Ec2 Virtual …" at bounding box center [704, 378] width 1408 height 757
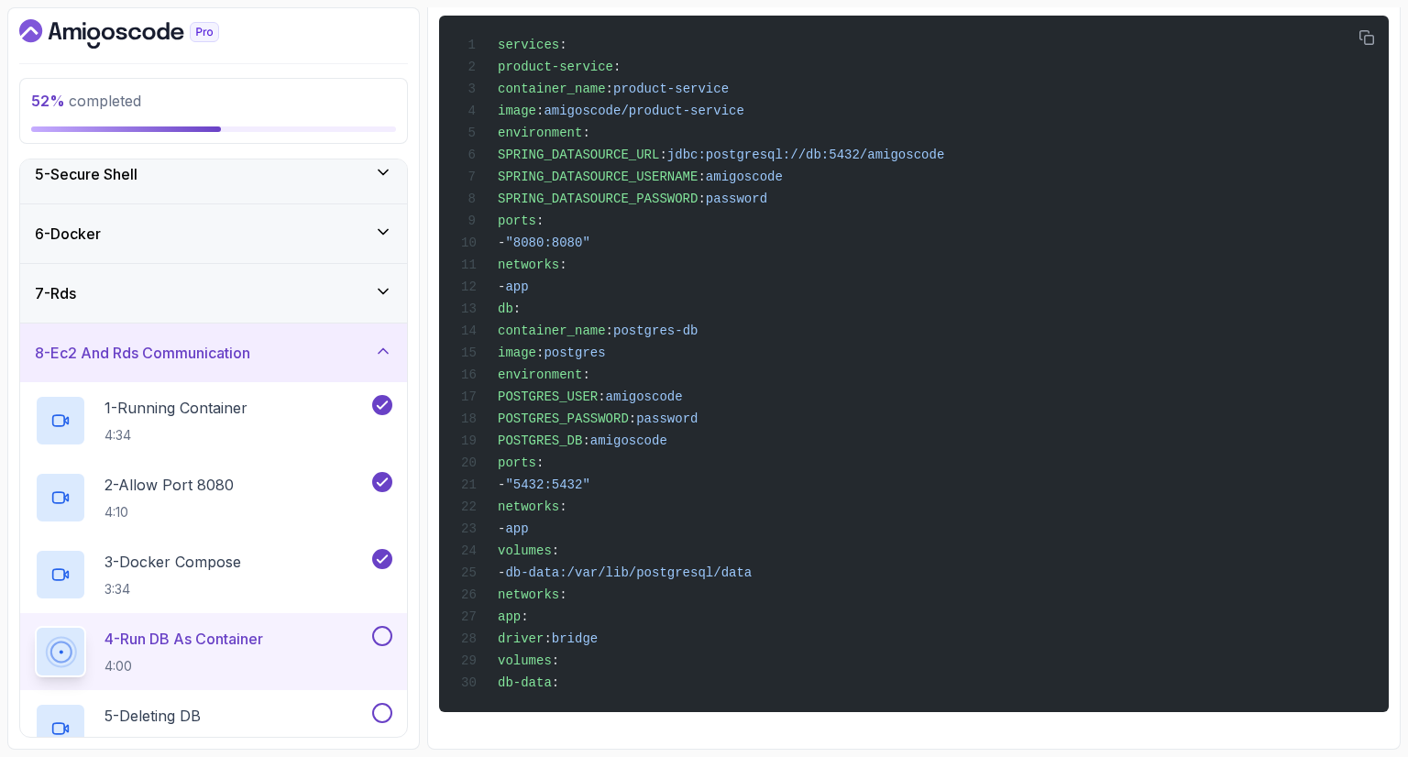
click at [427, 208] on div "Notes Support Any issues? Slides Repo Repository not available Designs Design n…" at bounding box center [913, 292] width 973 height 916
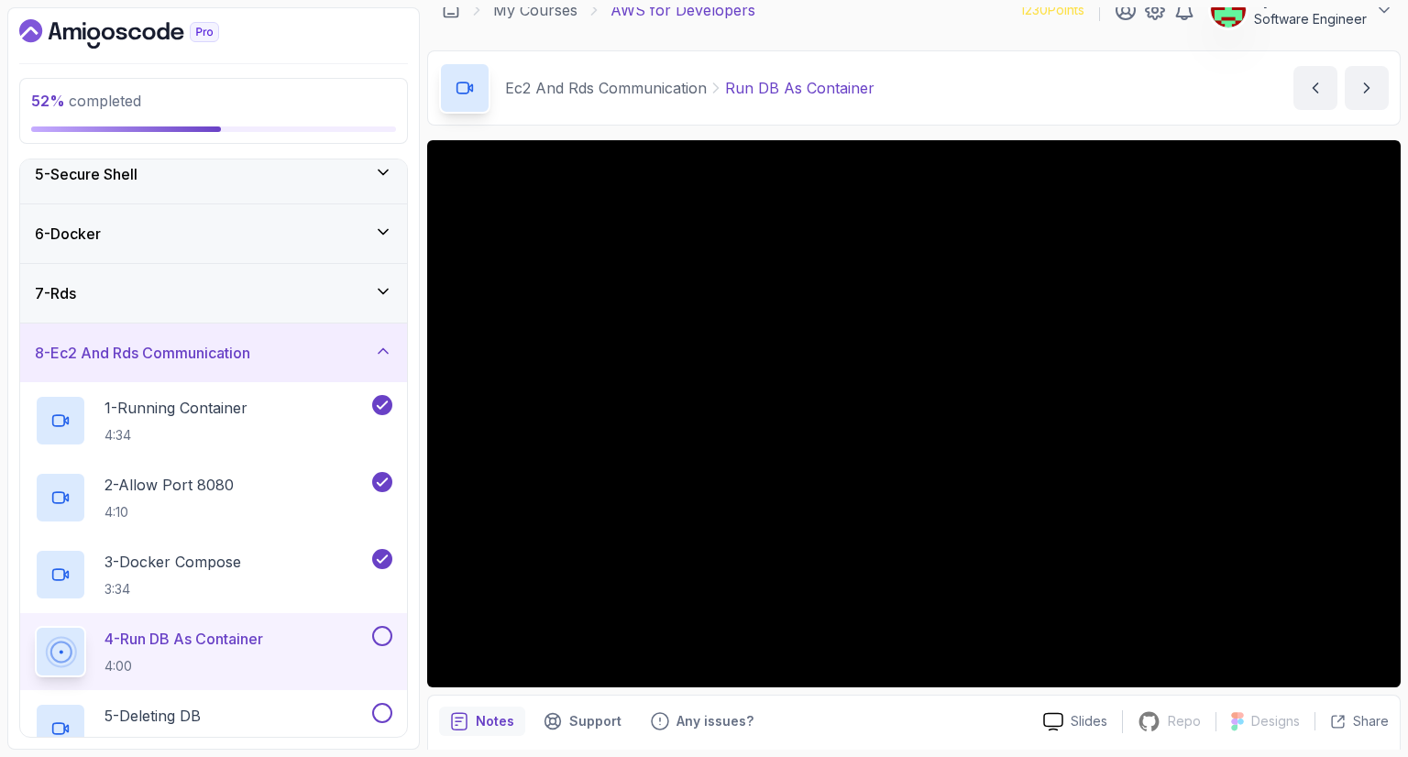
scroll to position [4, 0]
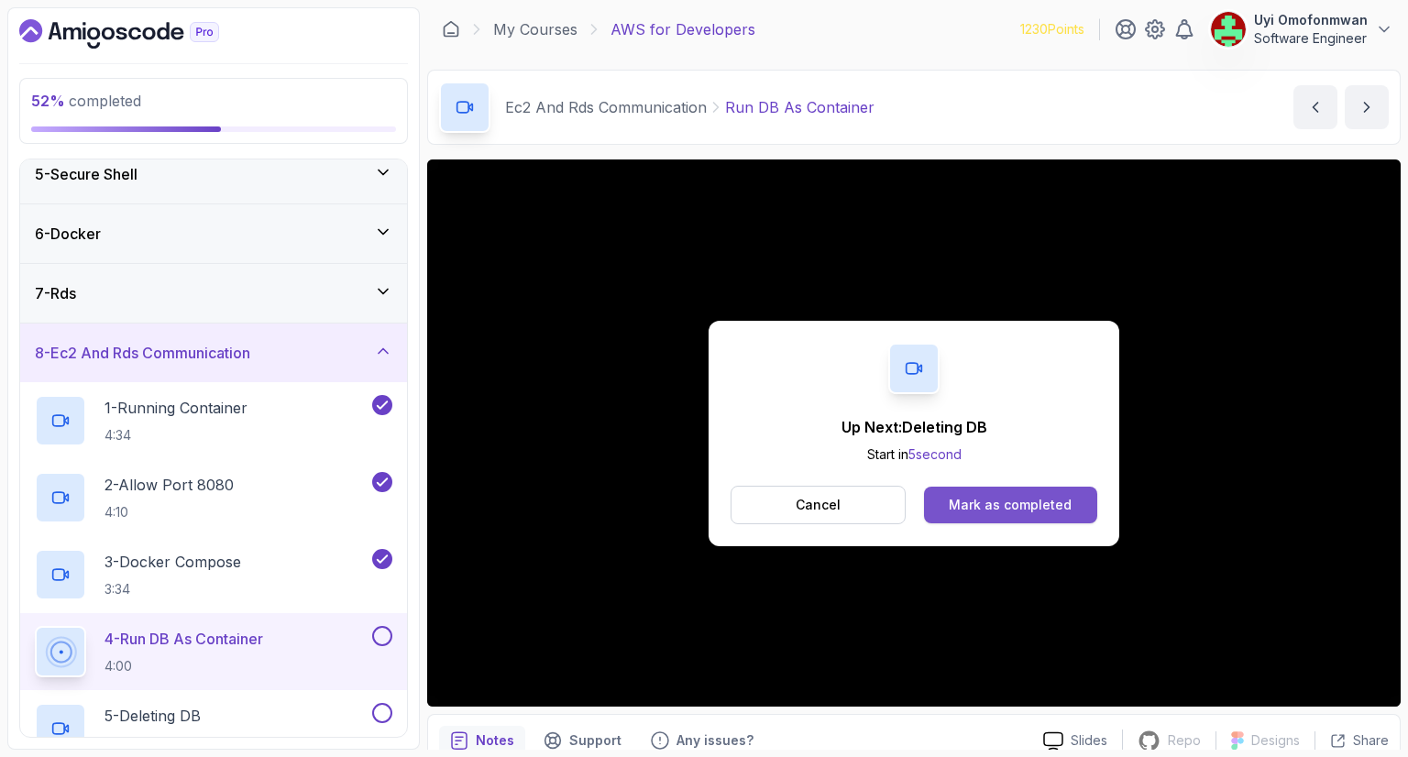
click at [1007, 514] on button "Mark as completed" at bounding box center [1010, 505] width 173 height 37
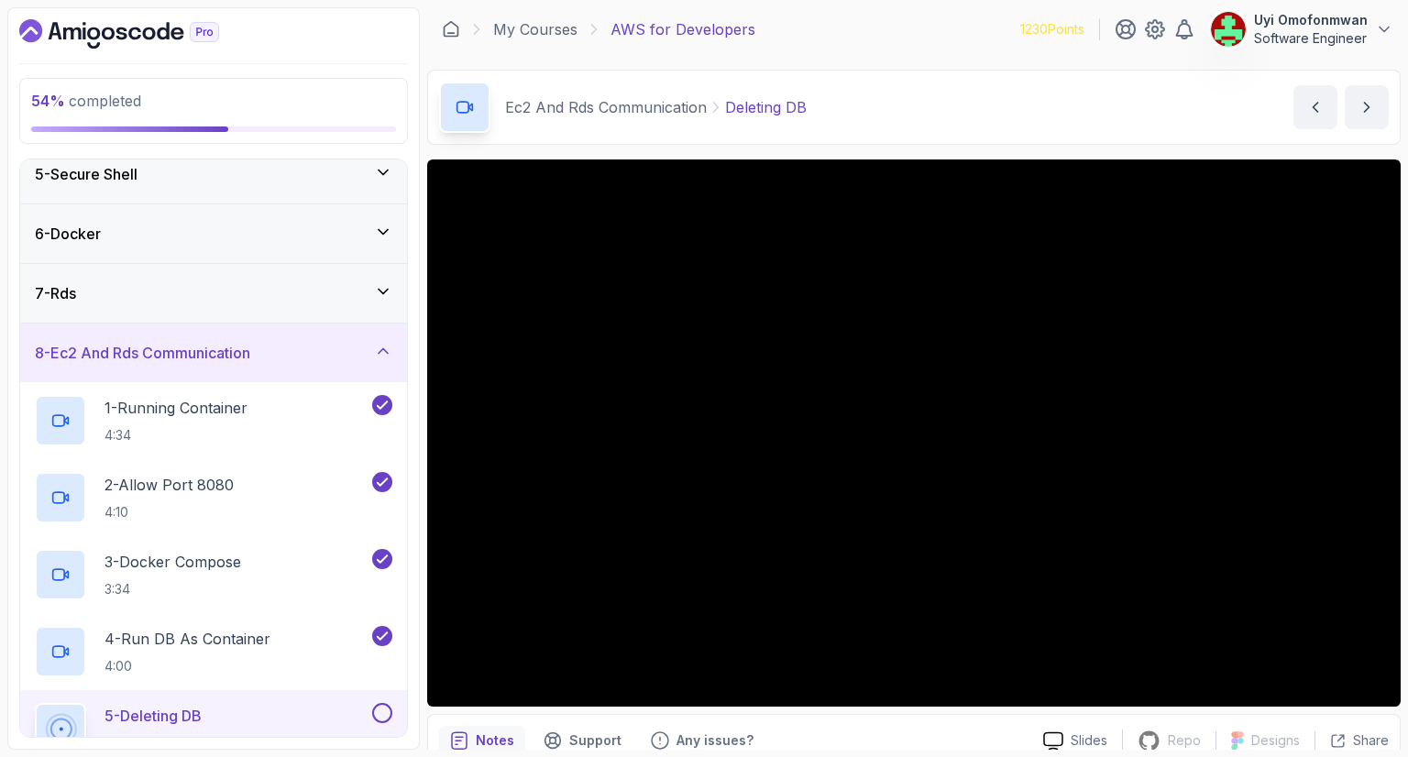
click at [1004, 104] on div "Ec2 And Rds Communication Deleting DB Deleting DB by [PERSON_NAME]" at bounding box center [913, 107] width 973 height 75
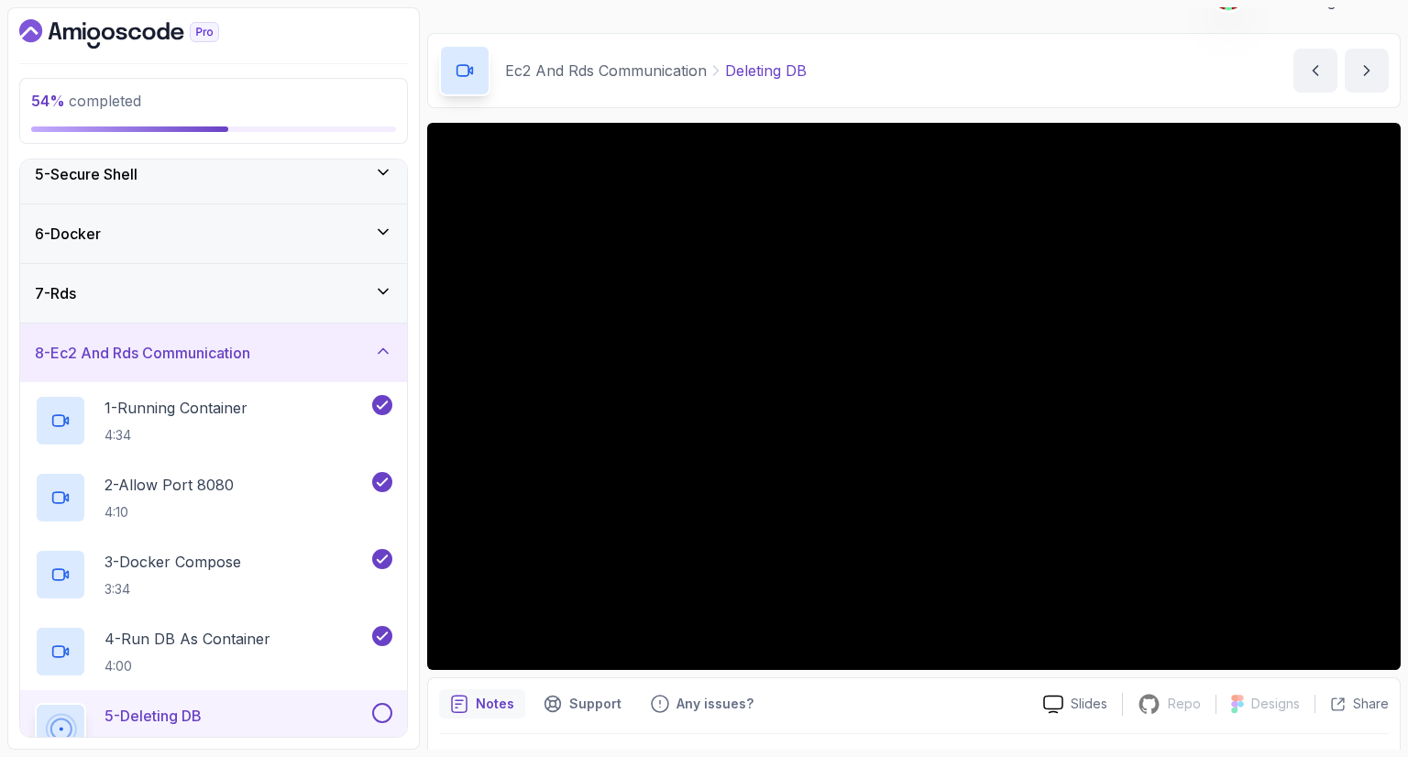
scroll to position [88, 0]
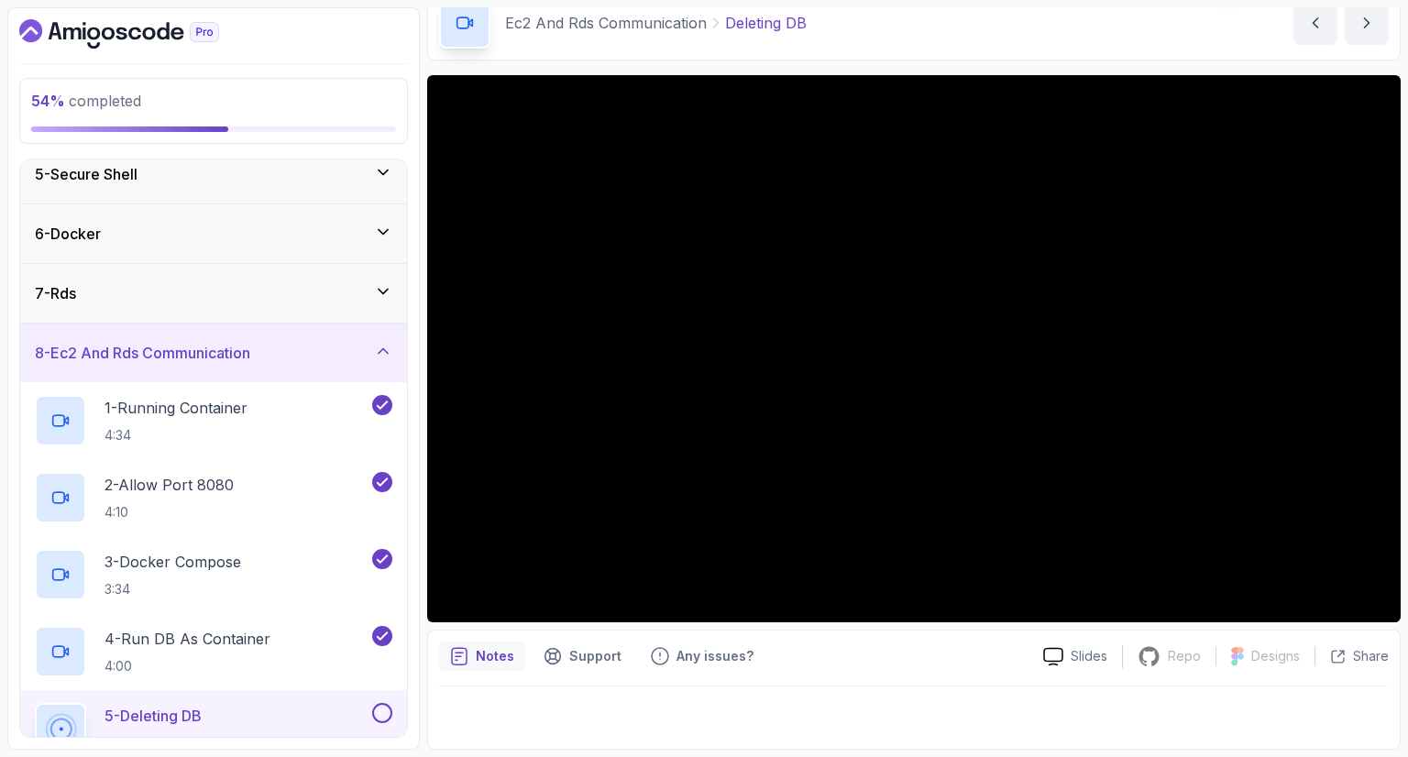
click at [84, 721] on div at bounding box center [60, 728] width 51 height 51
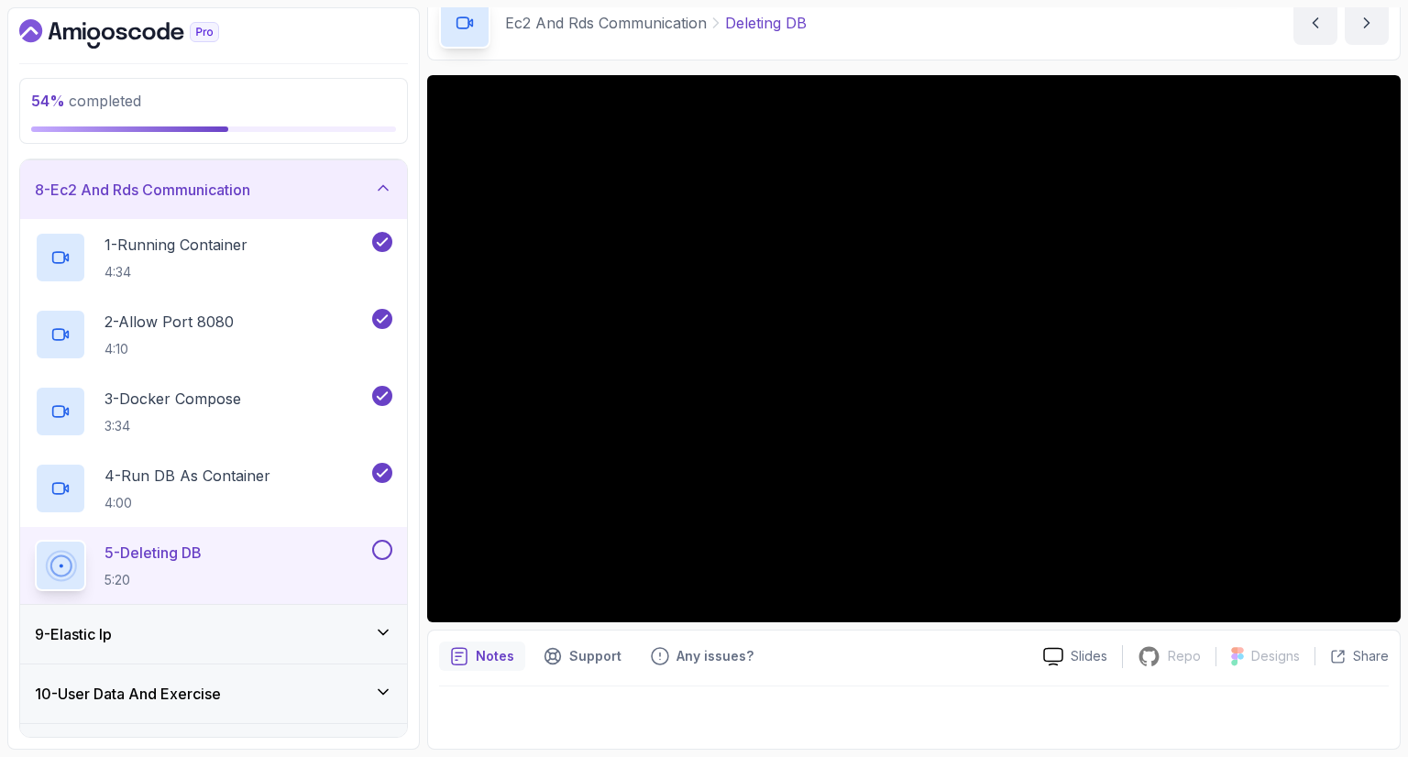
scroll to position [381, 0]
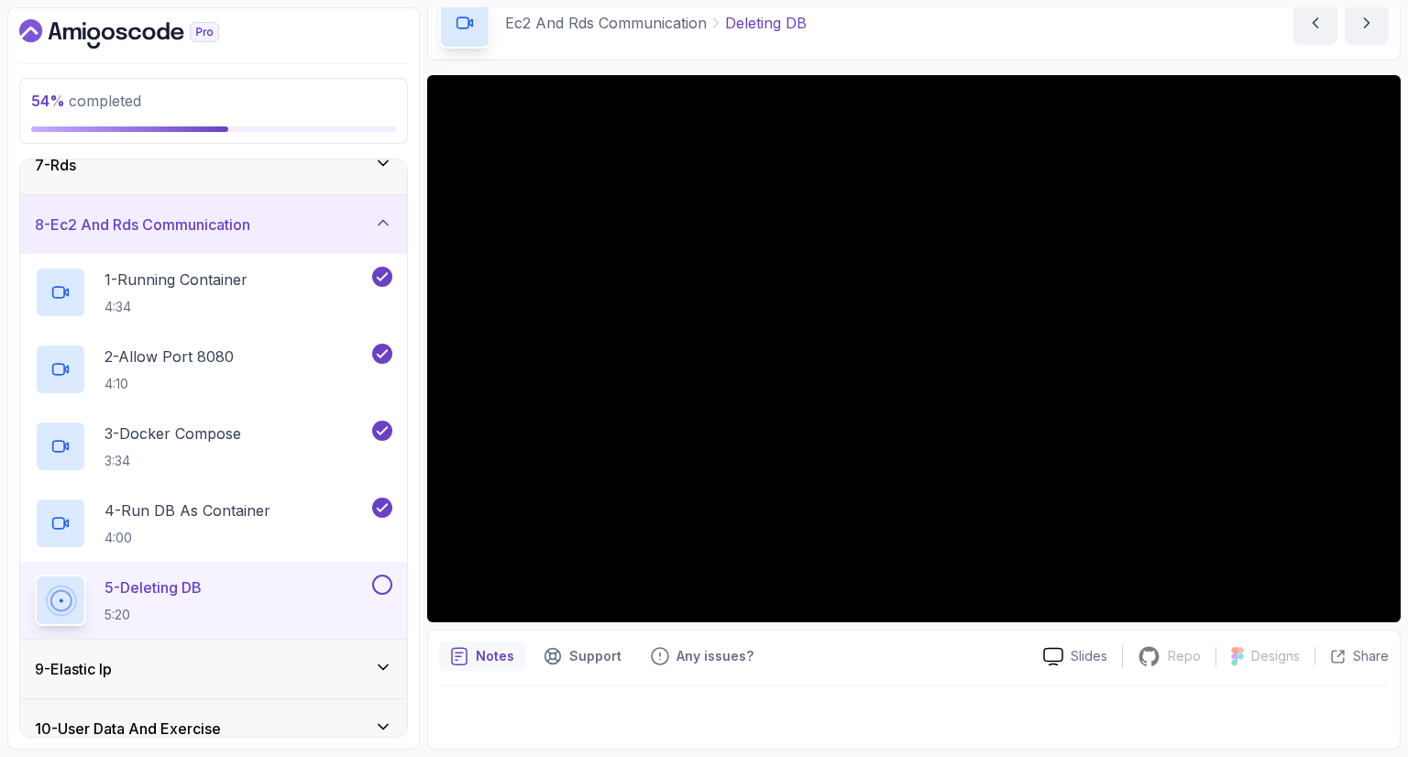
click at [110, 221] on h3 "8 - Ec2 And Rds Communication" at bounding box center [142, 225] width 215 height 22
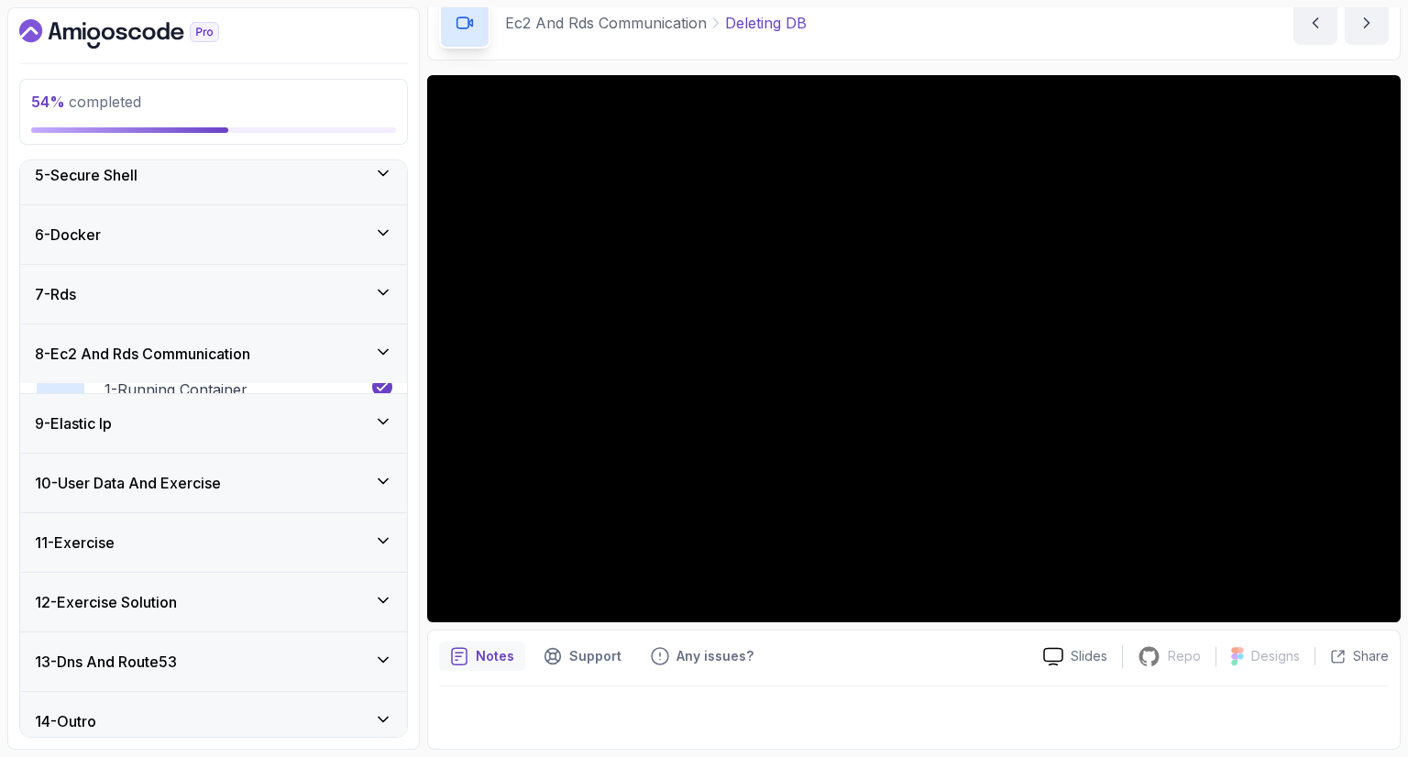
scroll to position [253, 0]
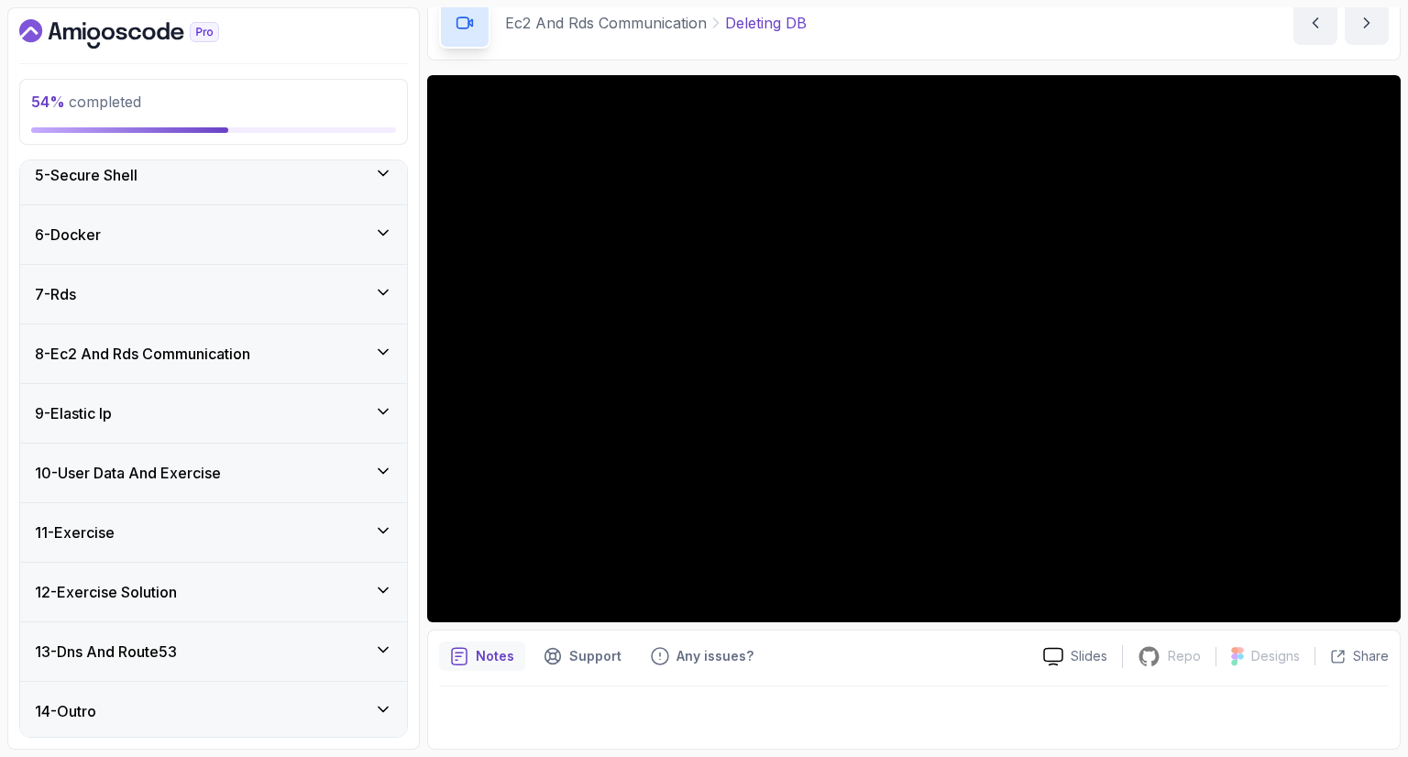
click at [112, 408] on h3 "9 - Elastic Ip" at bounding box center [73, 413] width 77 height 22
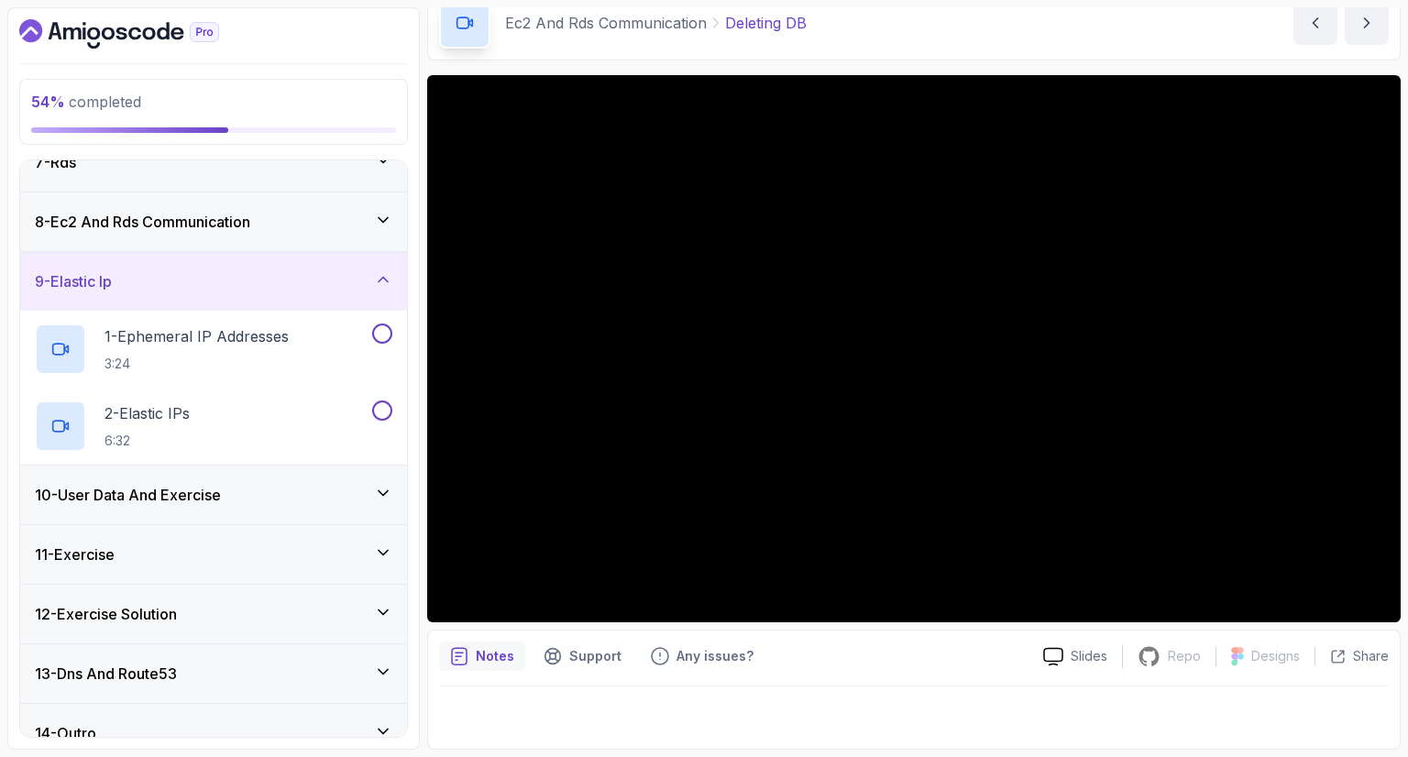
scroll to position [407, 0]
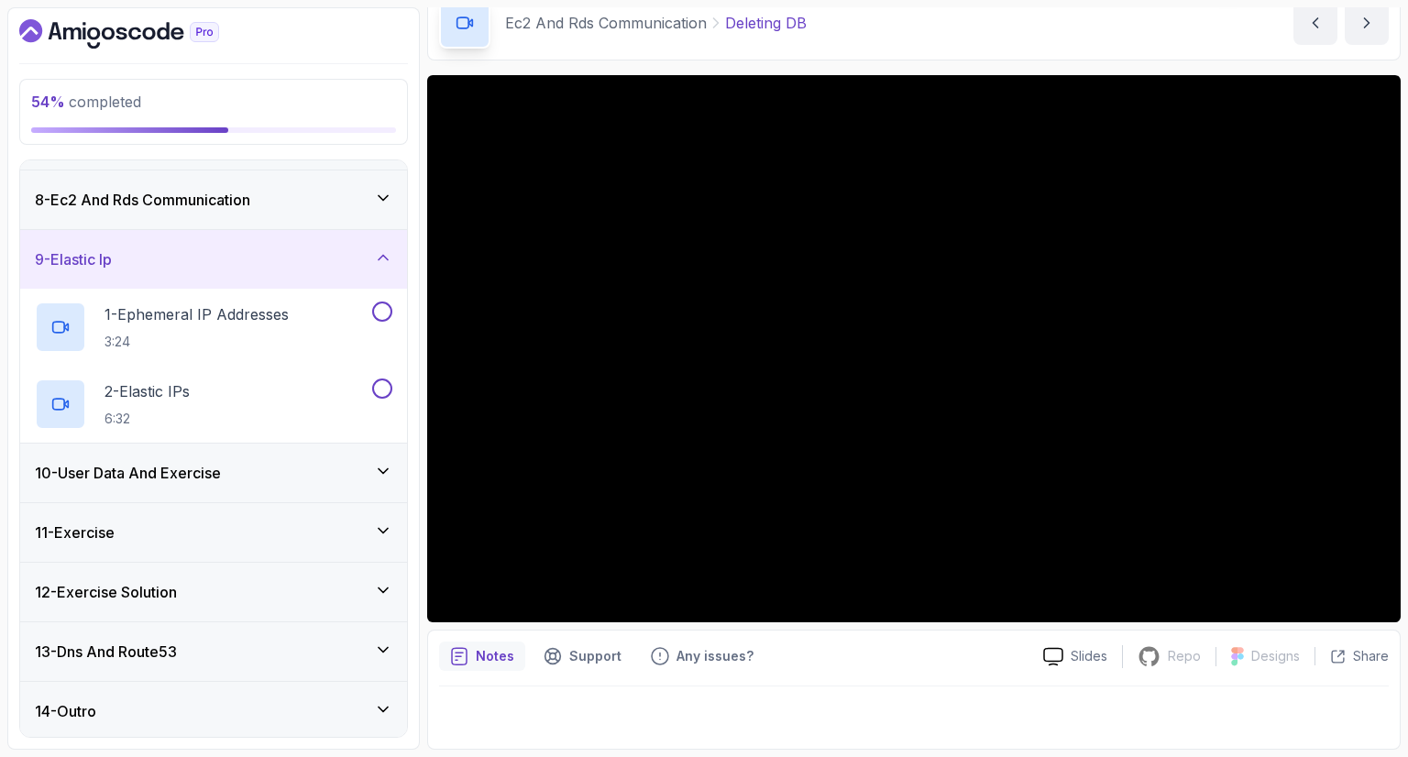
click at [96, 250] on h3 "9 - Elastic Ip" at bounding box center [73, 259] width 77 height 22
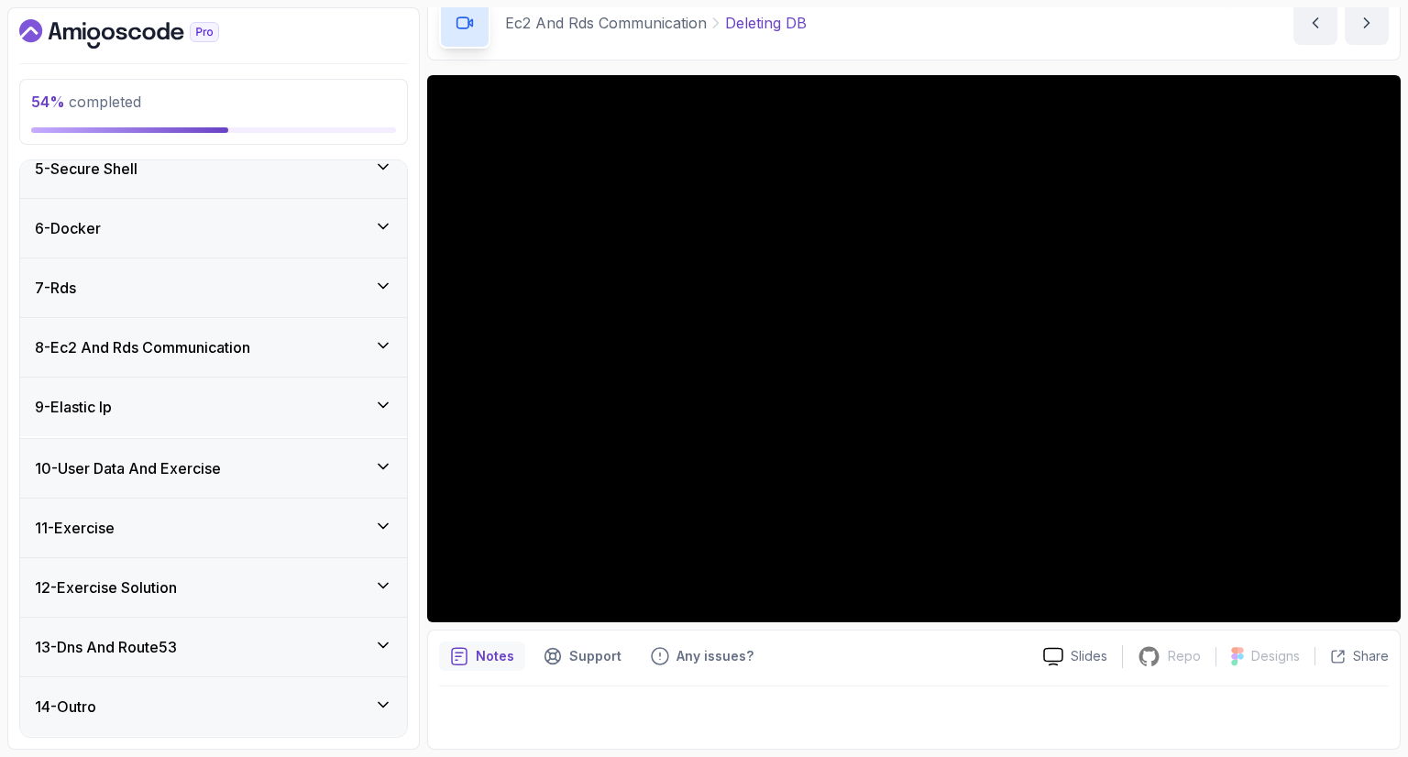
scroll to position [253, 0]
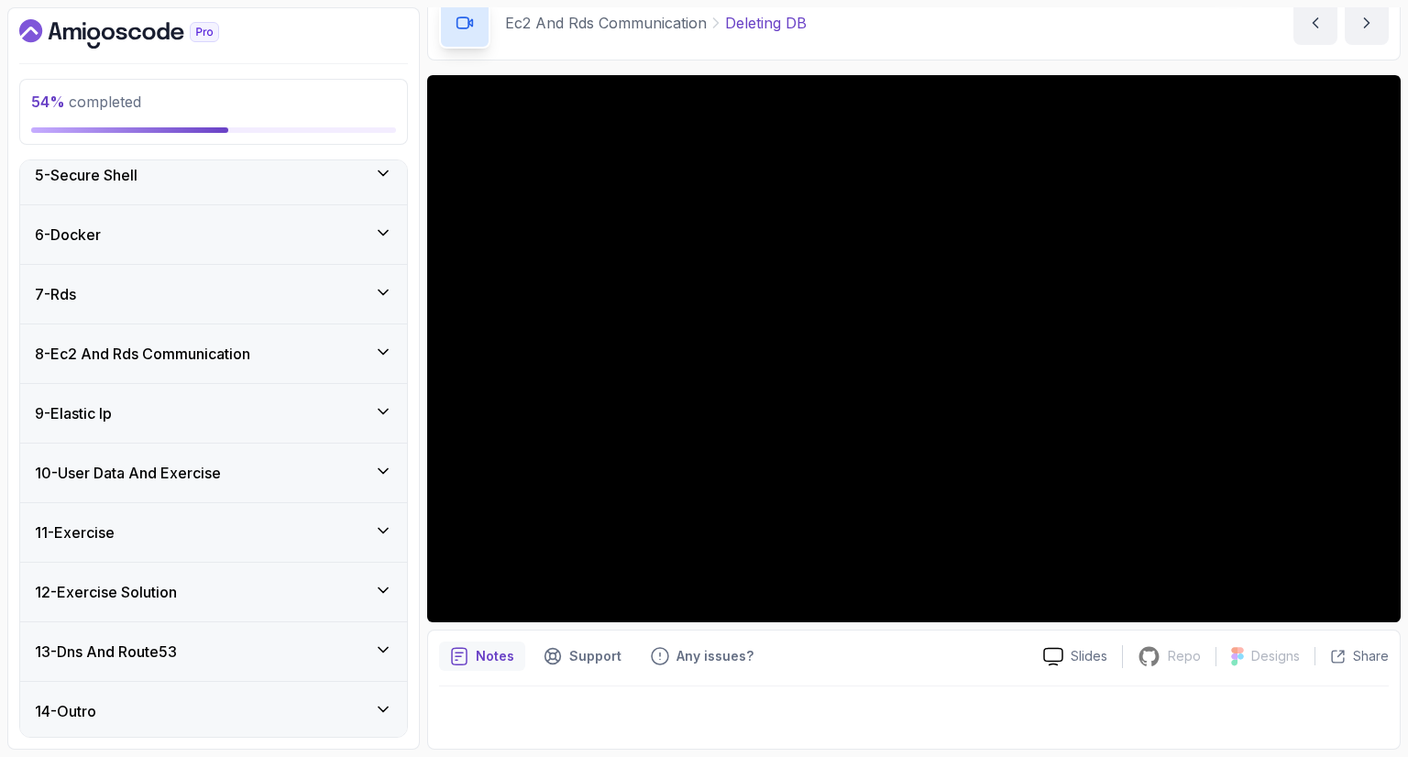
click at [114, 467] on h3 "10 - User Data And Exercise" at bounding box center [128, 473] width 186 height 22
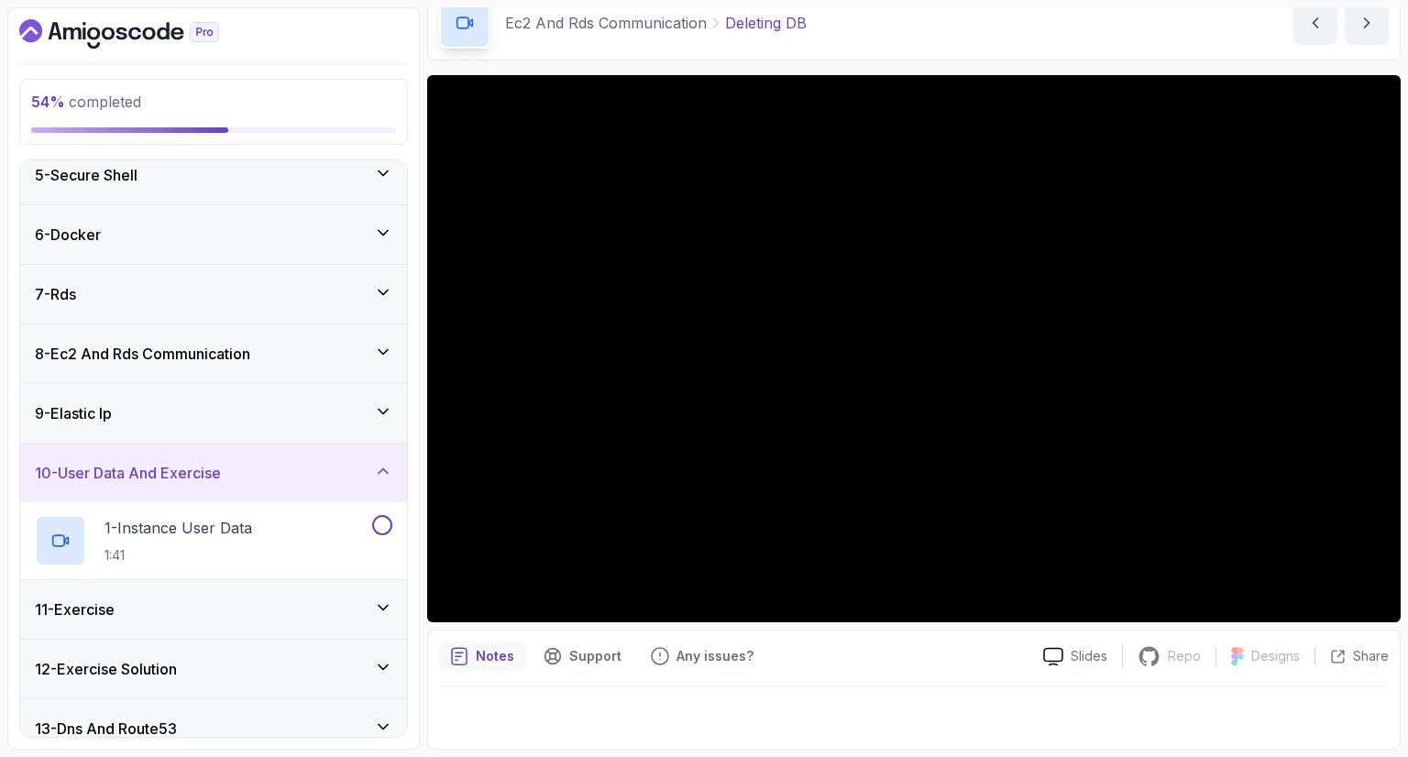
click at [114, 467] on h3 "10 - User Data And Exercise" at bounding box center [128, 473] width 186 height 22
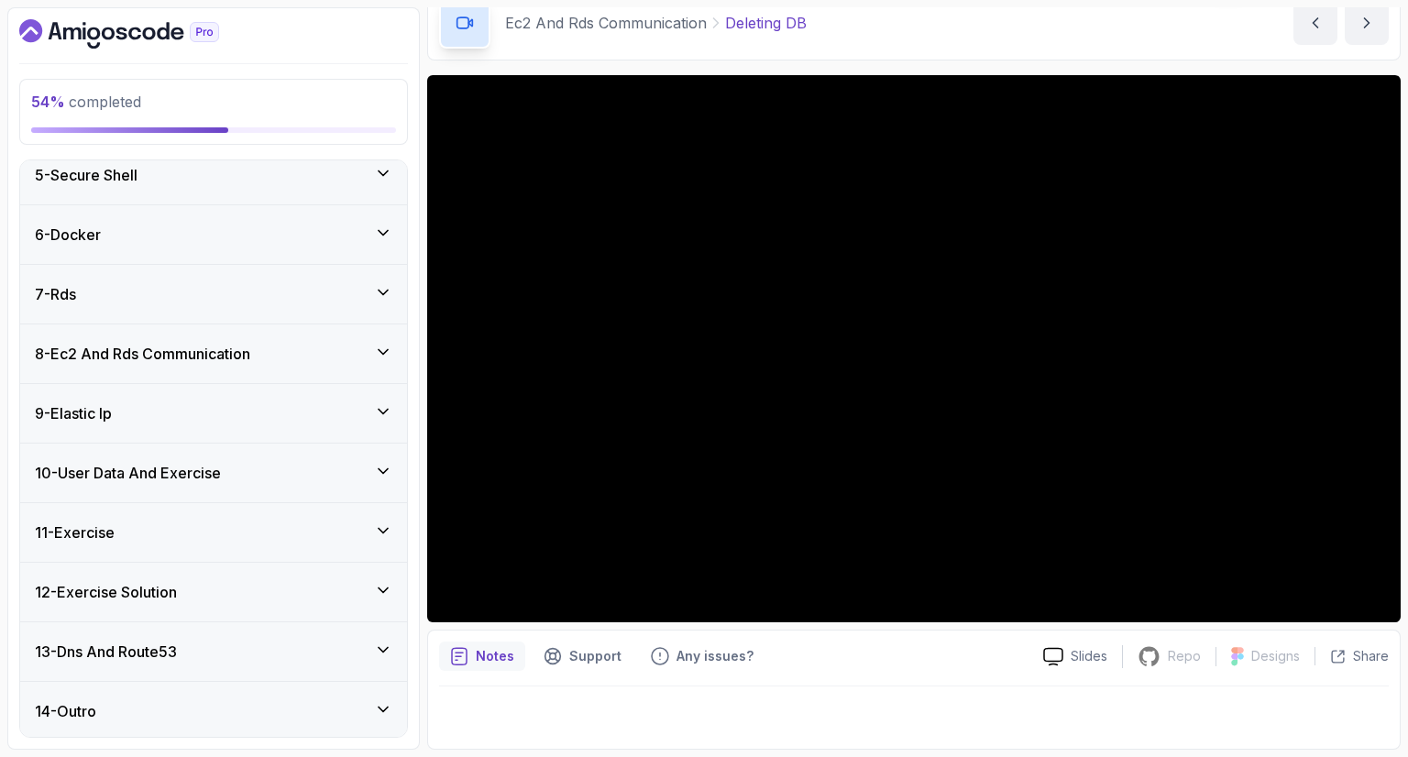
click at [108, 522] on h3 "11 - Exercise" at bounding box center [75, 533] width 80 height 22
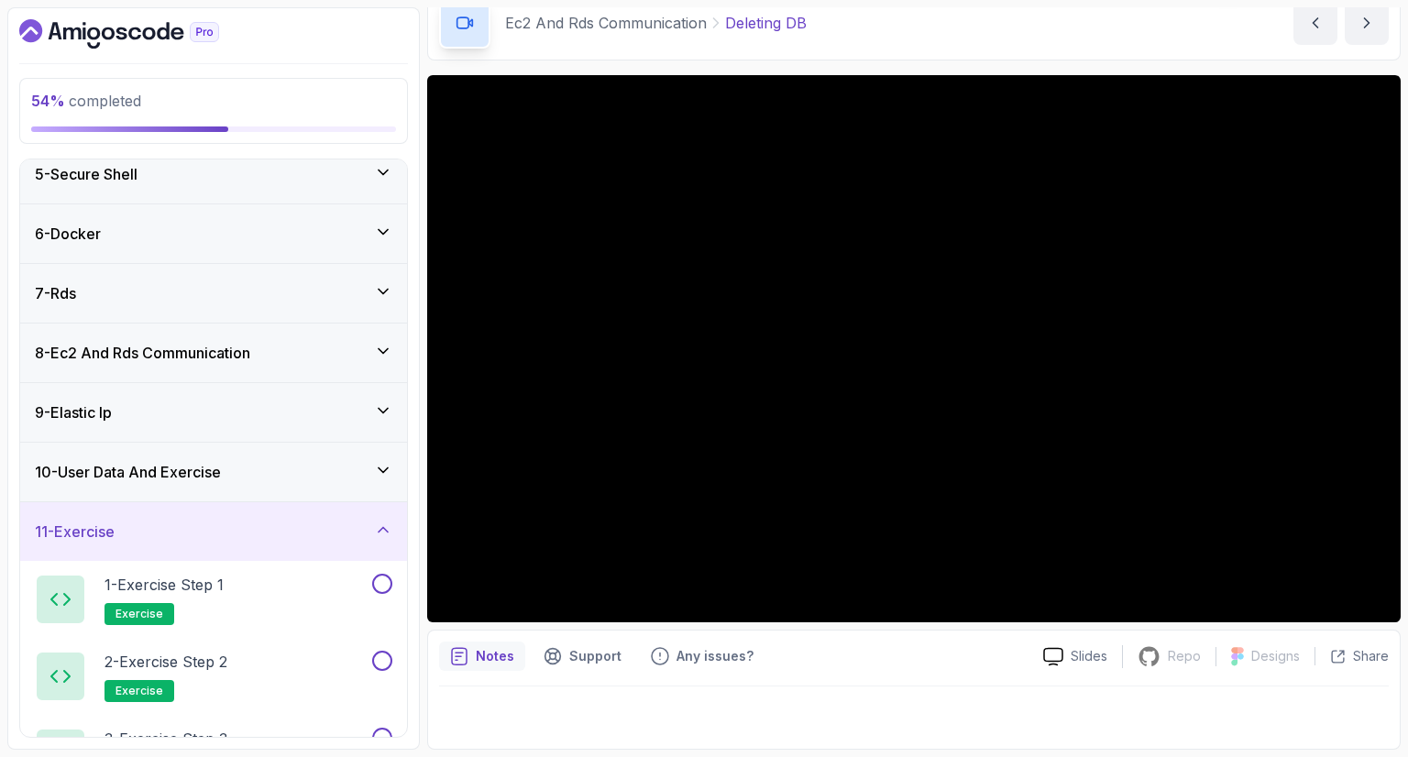
click at [108, 521] on h3 "11 - Exercise" at bounding box center [75, 532] width 80 height 22
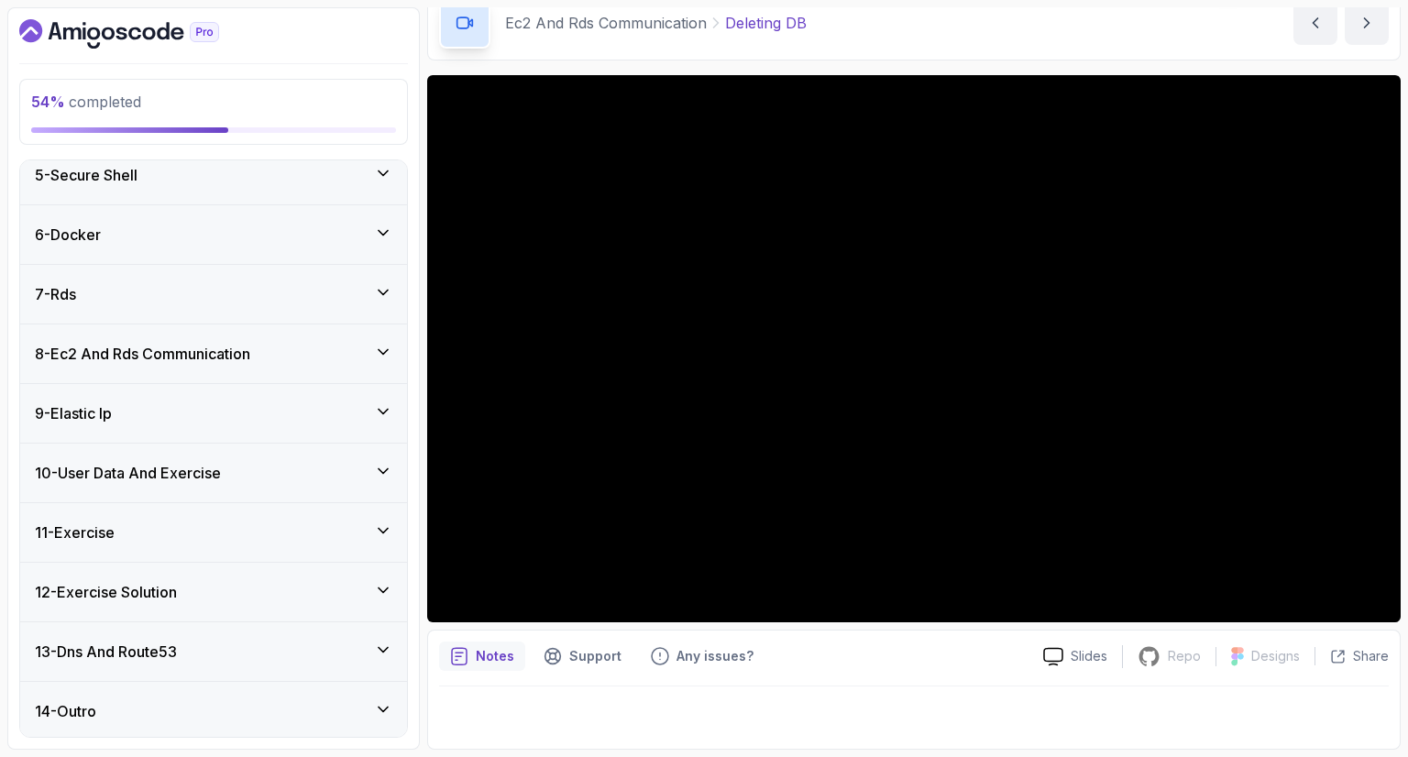
click at [115, 614] on div "12 - Exercise Solution" at bounding box center [213, 592] width 387 height 59
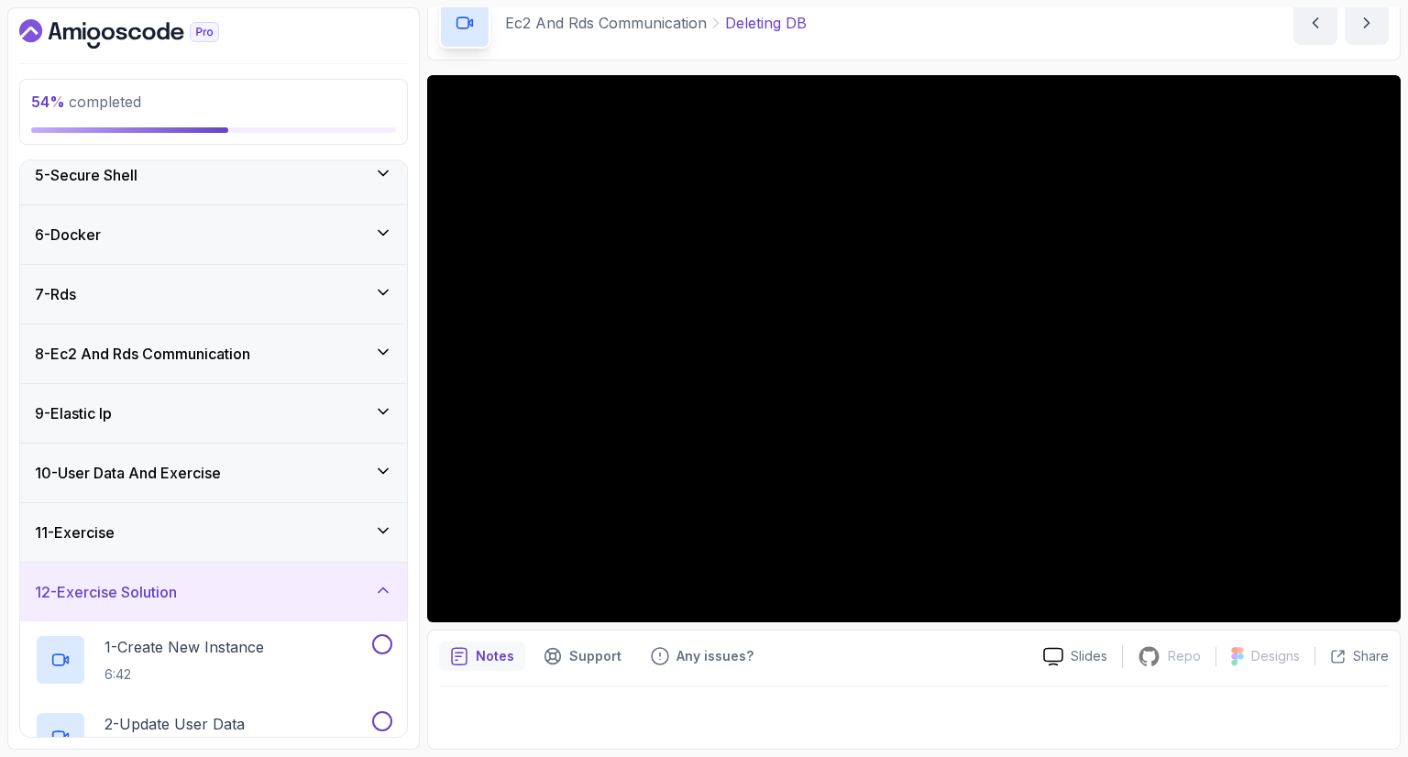
click at [115, 614] on div "12 - Exercise Solution" at bounding box center [213, 592] width 387 height 59
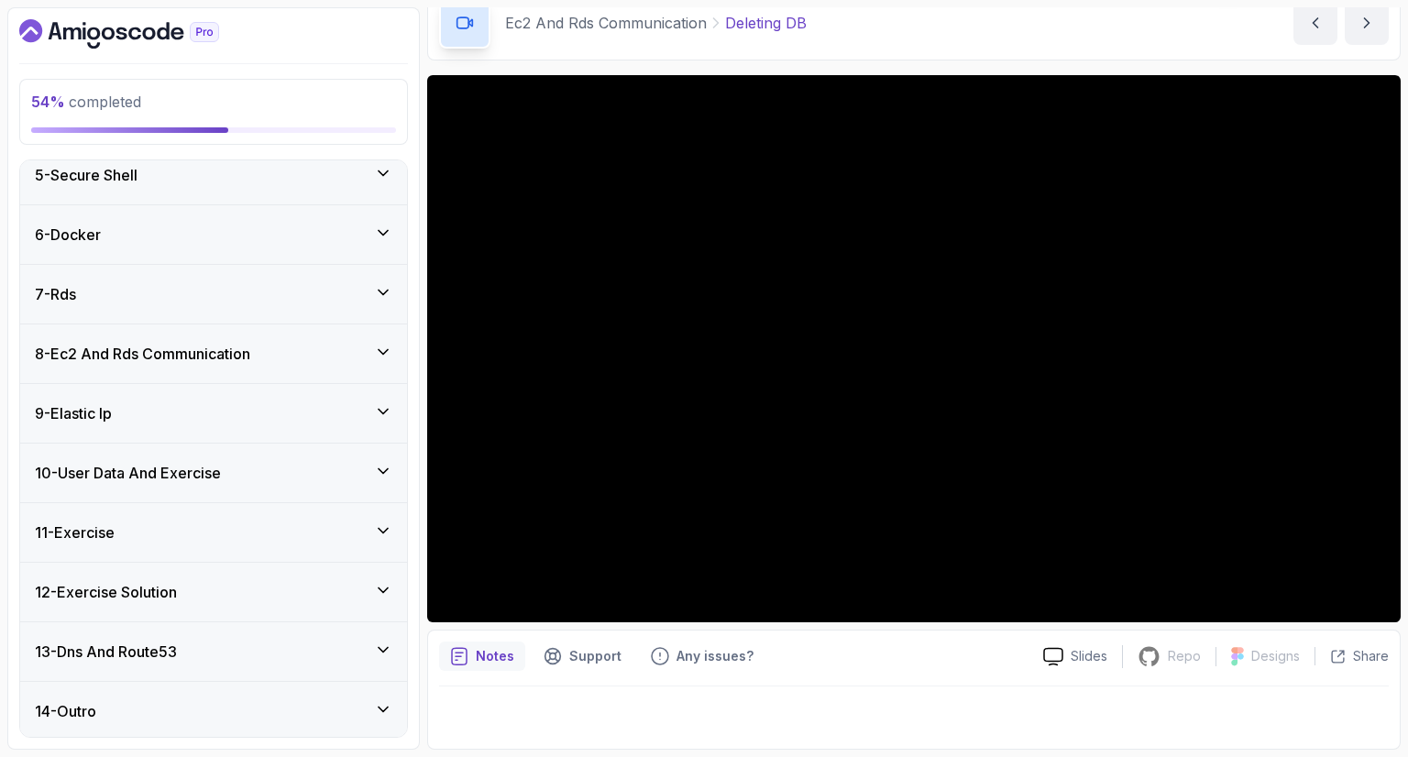
click at [149, 591] on h3 "12 - Exercise Solution" at bounding box center [106, 592] width 142 height 22
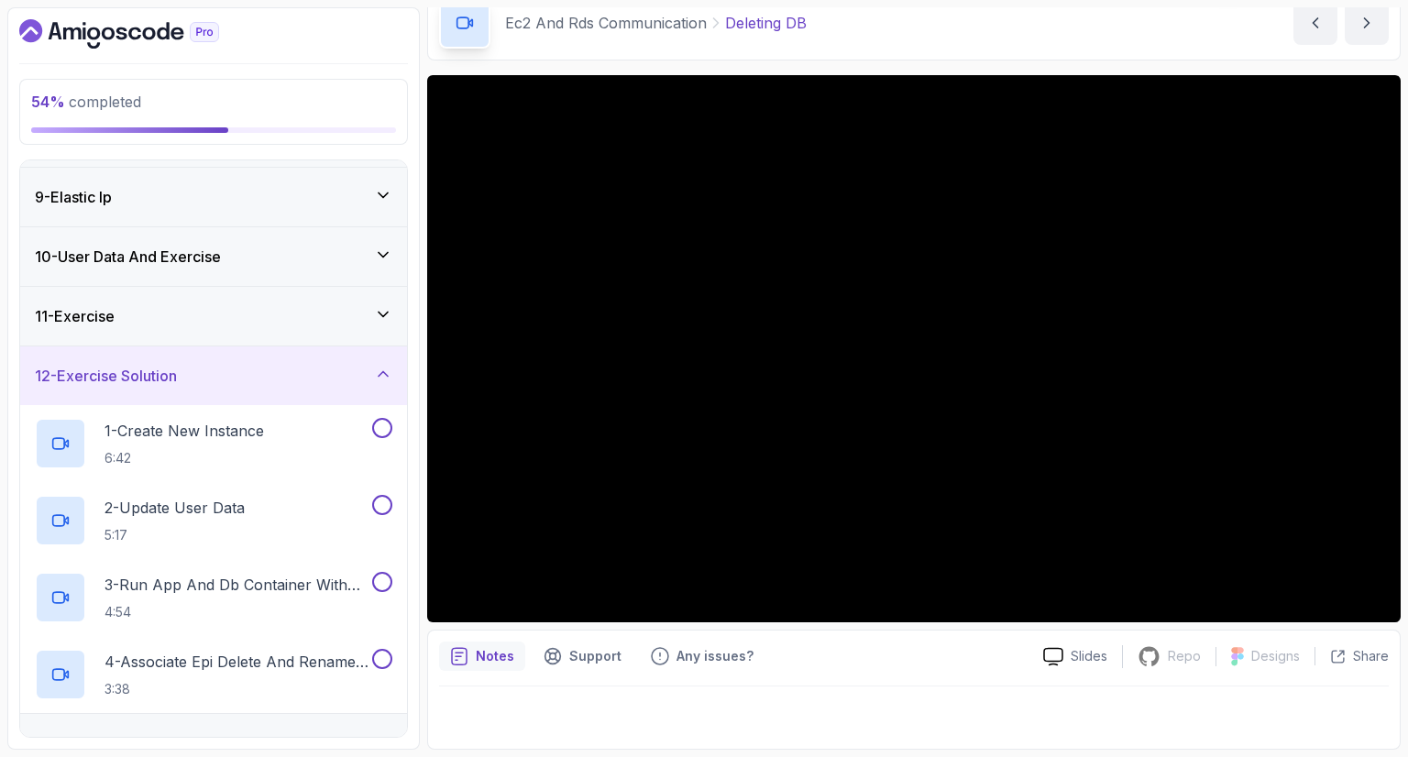
scroll to position [561, 0]
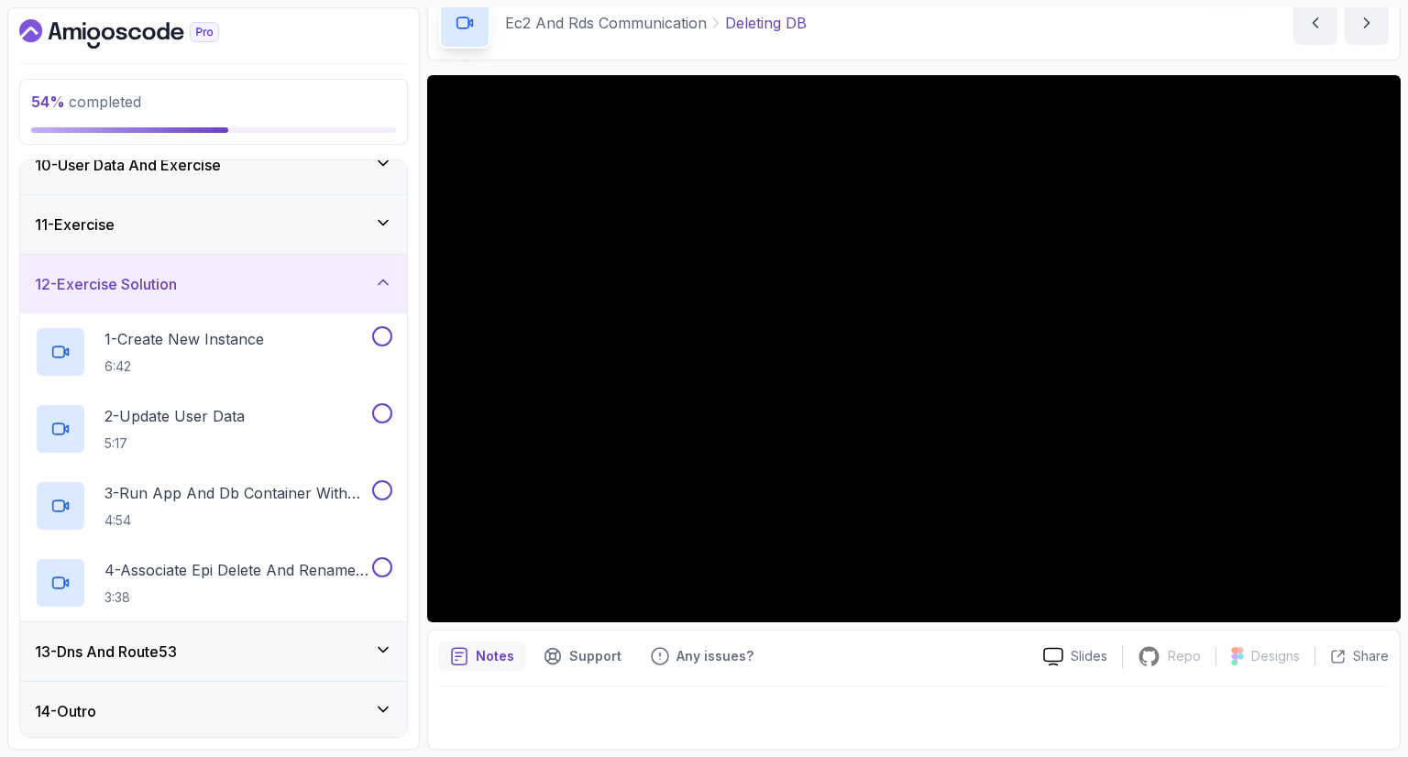
click at [137, 642] on h3 "13 - Dns And Route53" at bounding box center [106, 652] width 142 height 22
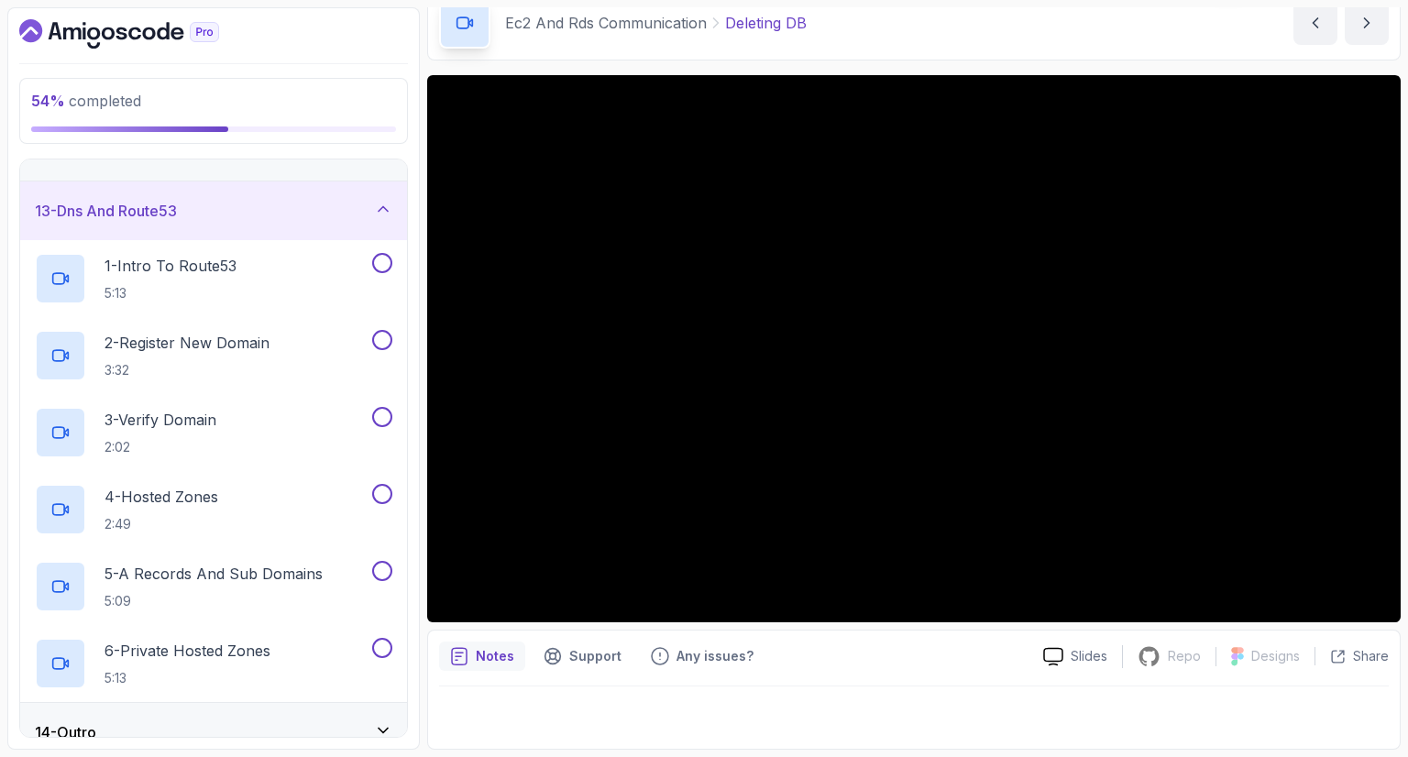
scroll to position [715, 0]
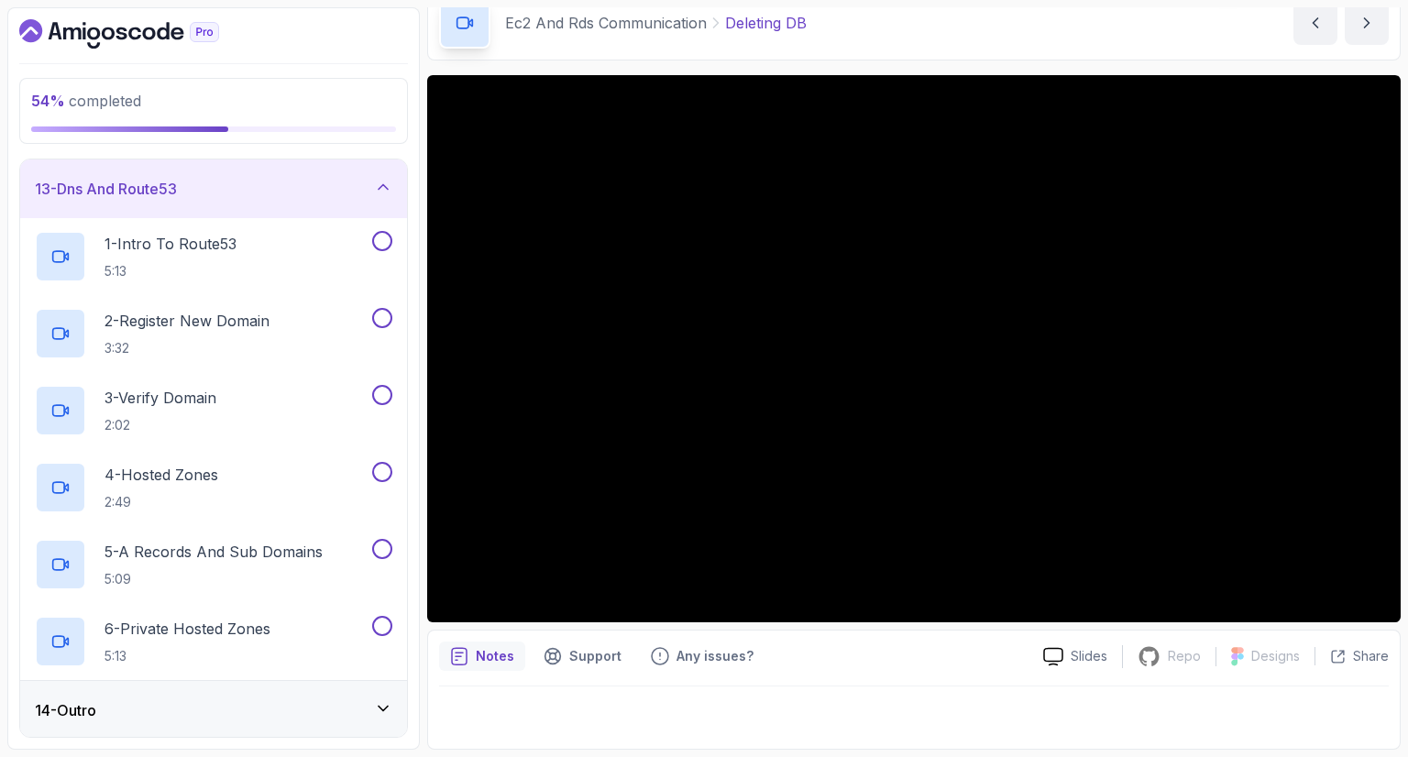
click at [153, 726] on div "14 - Outro" at bounding box center [213, 710] width 387 height 59
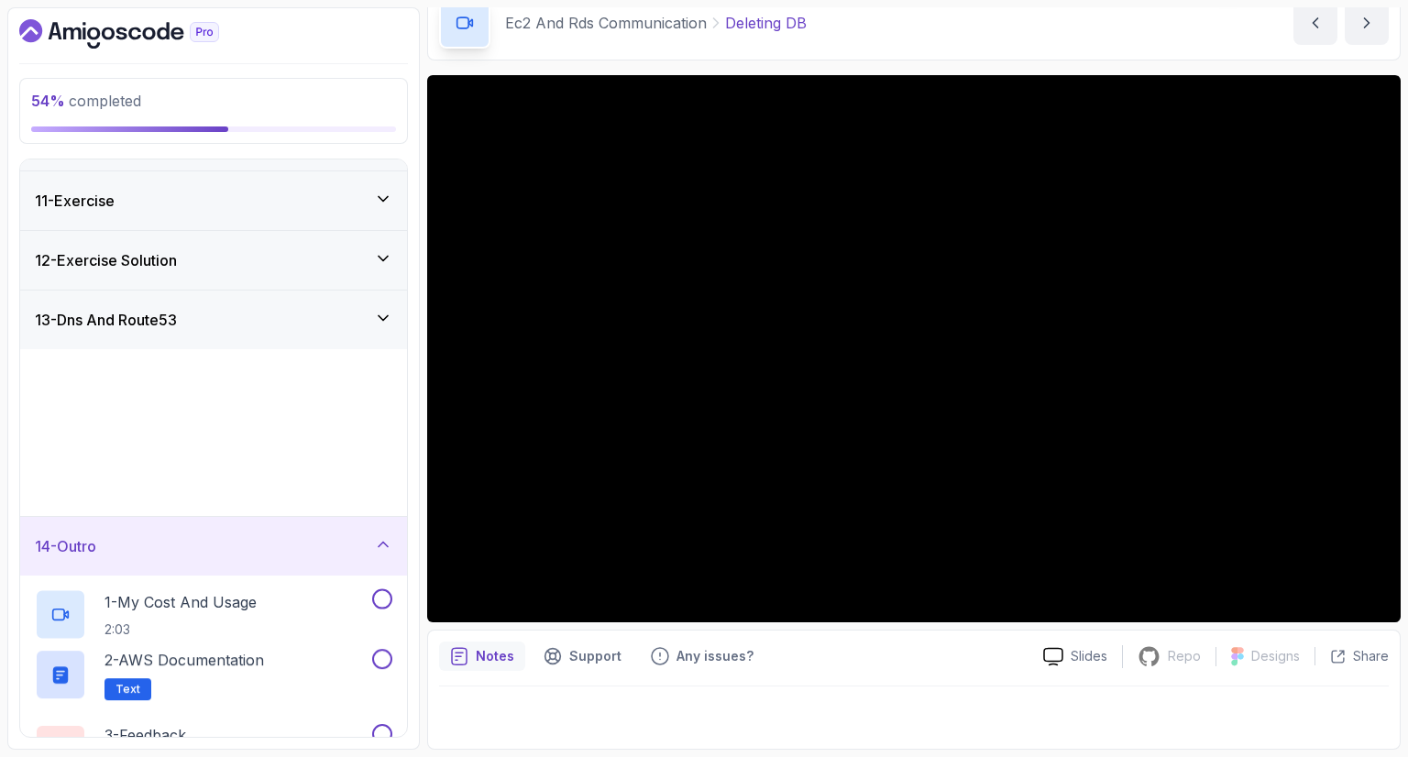
scroll to position [561, 0]
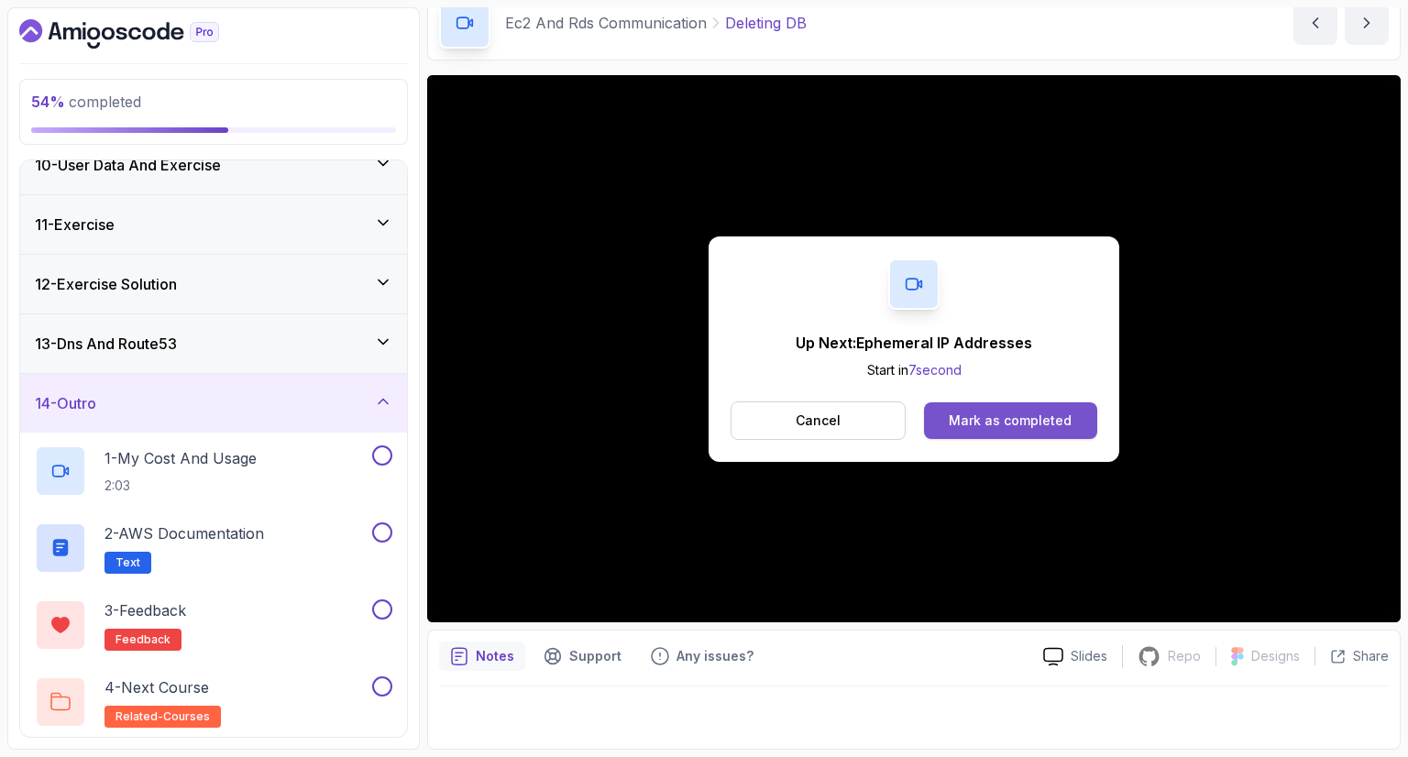
click at [1042, 412] on div "Mark as completed" at bounding box center [1010, 421] width 123 height 18
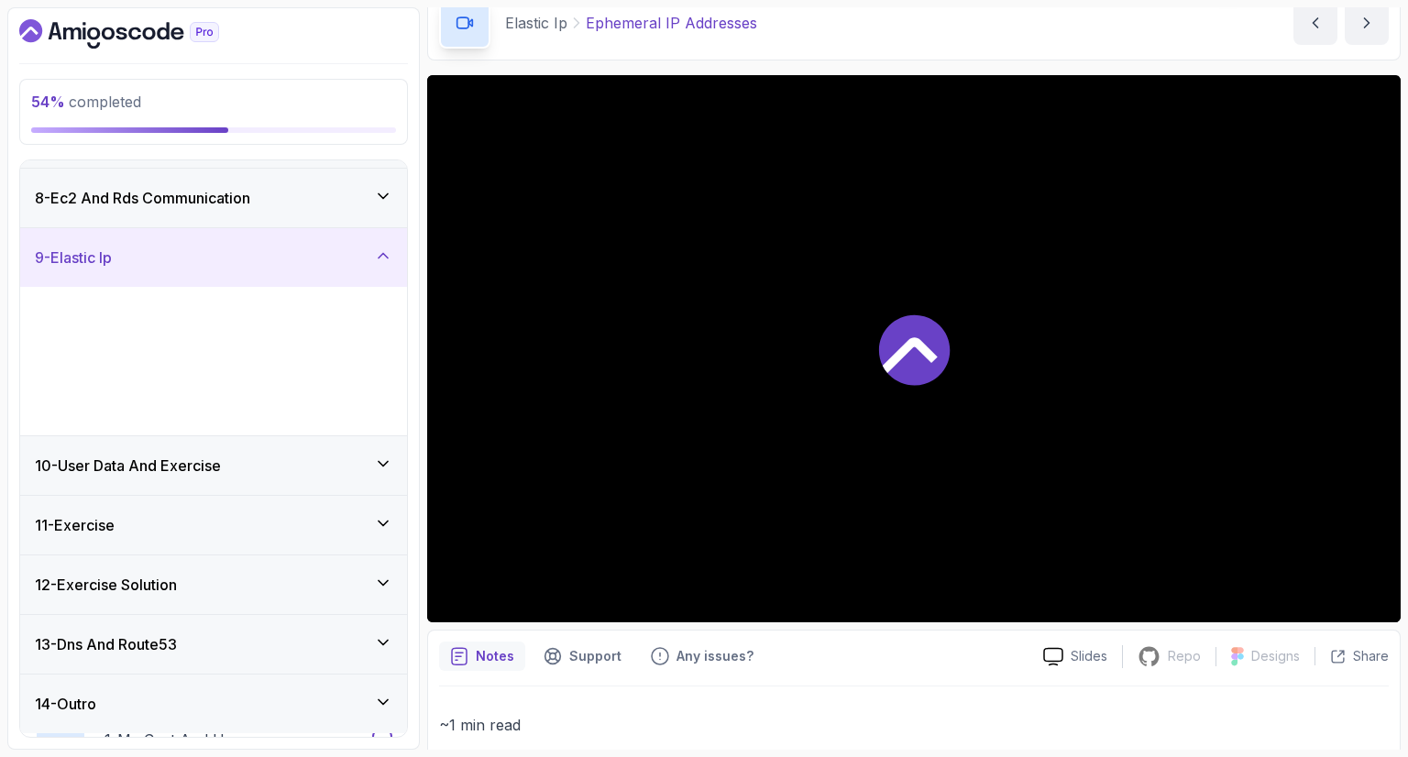
scroll to position [407, 0]
